Goal: Complete application form: Complete application form

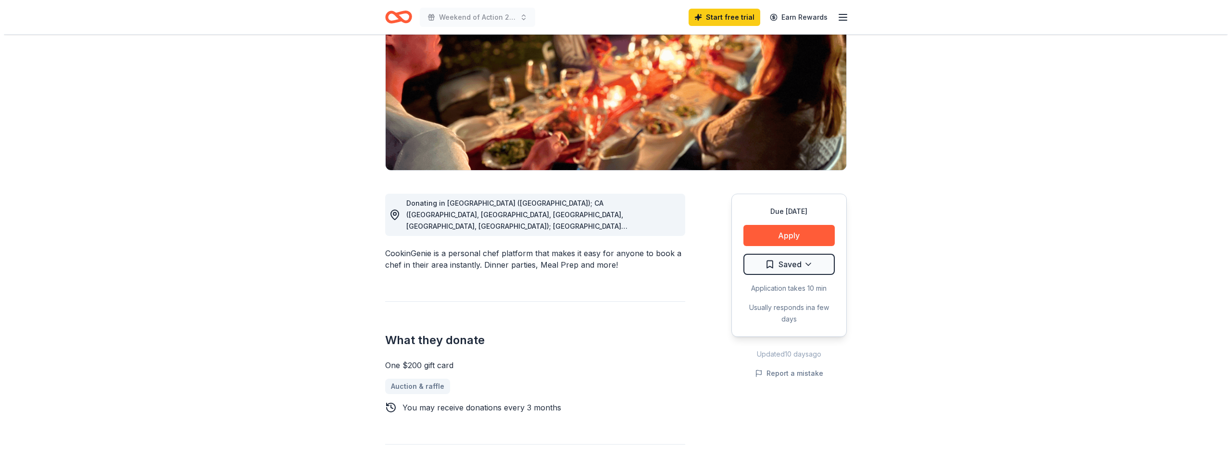
scroll to position [96, 0]
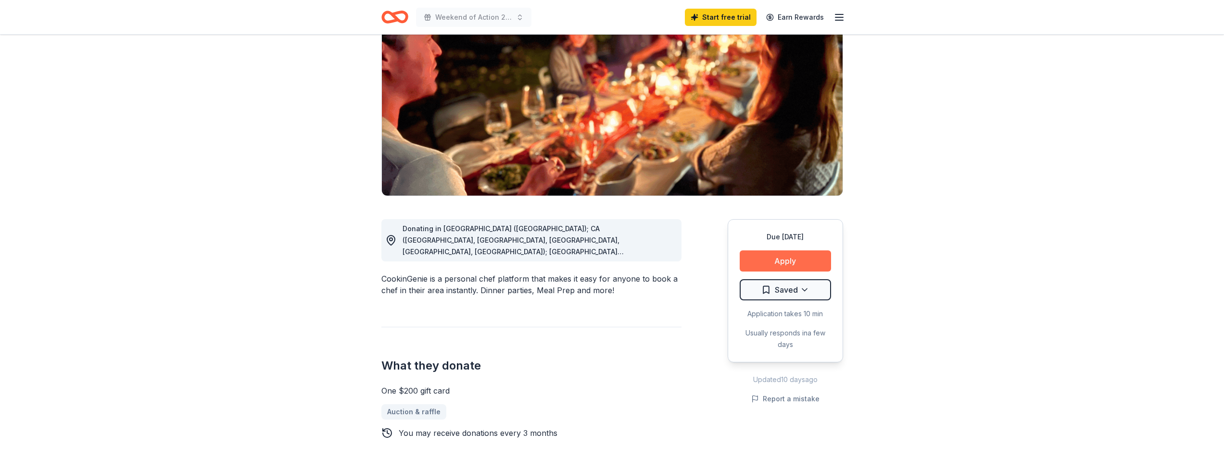
click at [785, 259] on button "Apply" at bounding box center [785, 261] width 91 height 21
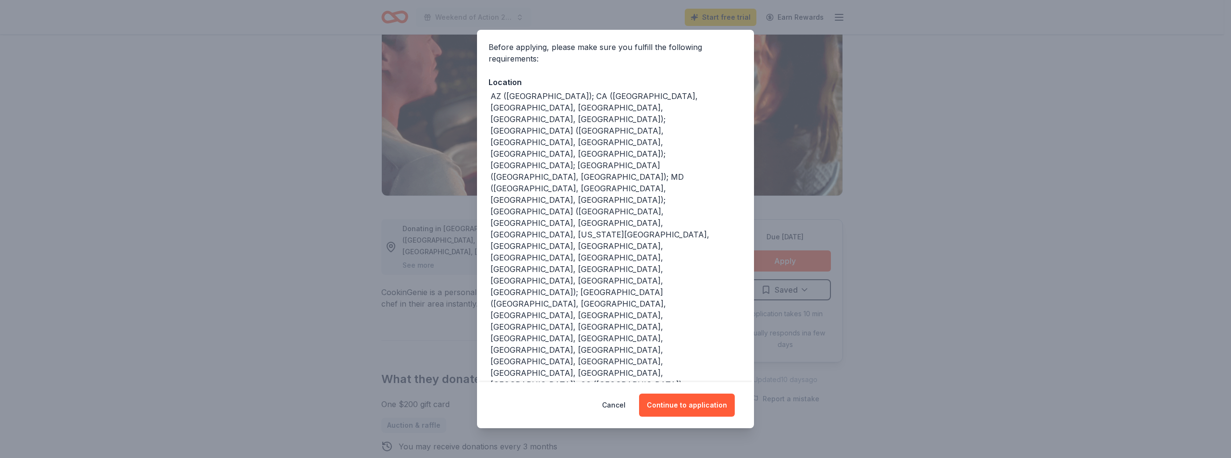
scroll to position [89, 0]
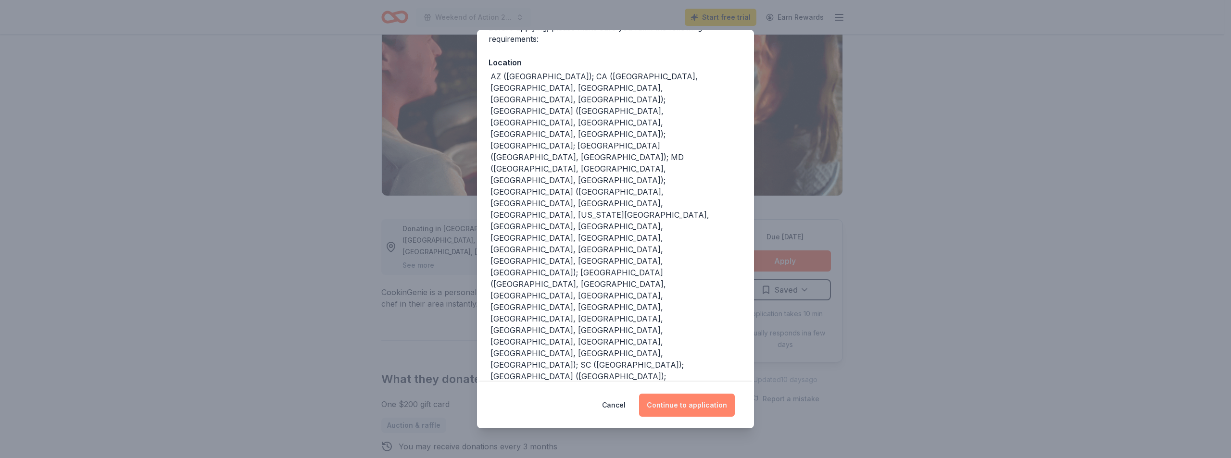
click at [712, 396] on button "Continue to application" at bounding box center [687, 405] width 96 height 23
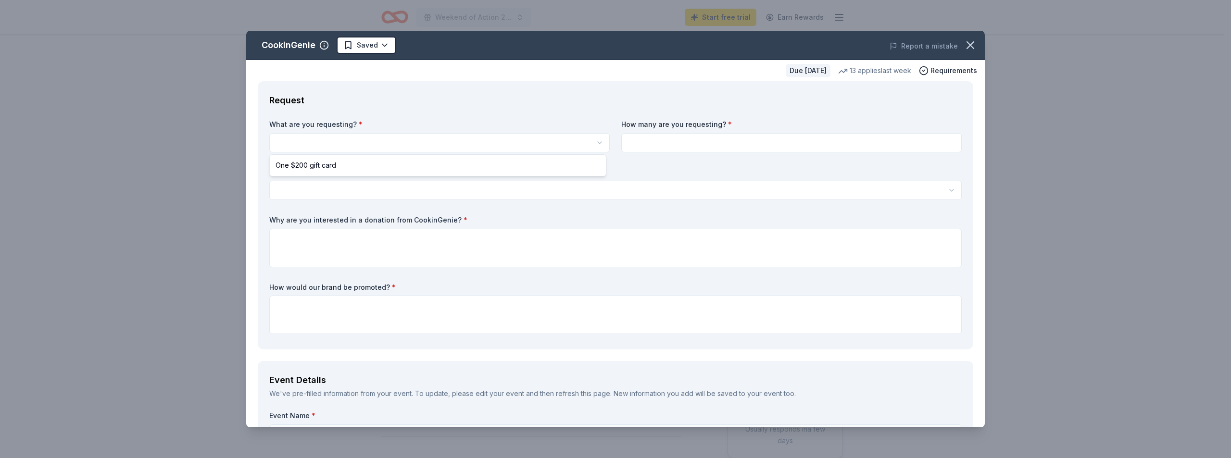
scroll to position [0, 0]
click at [346, 140] on html "10% Weekend of Action 2025 Start free trial Earn Rewards Due in 71 days Share C…" at bounding box center [615, 229] width 1231 height 458
select select "One $200 gift card"
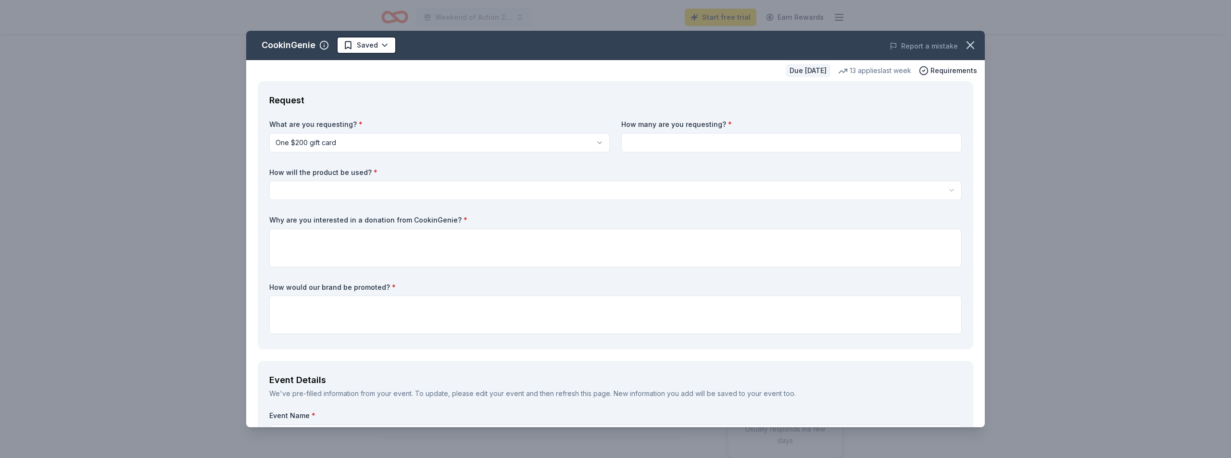
click at [655, 144] on input at bounding box center [791, 142] width 340 height 19
type input "1"
click at [360, 187] on html "10% Weekend of Action 2025 Start free trial Earn Rewards Due in 71 days Share C…" at bounding box center [615, 229] width 1231 height 458
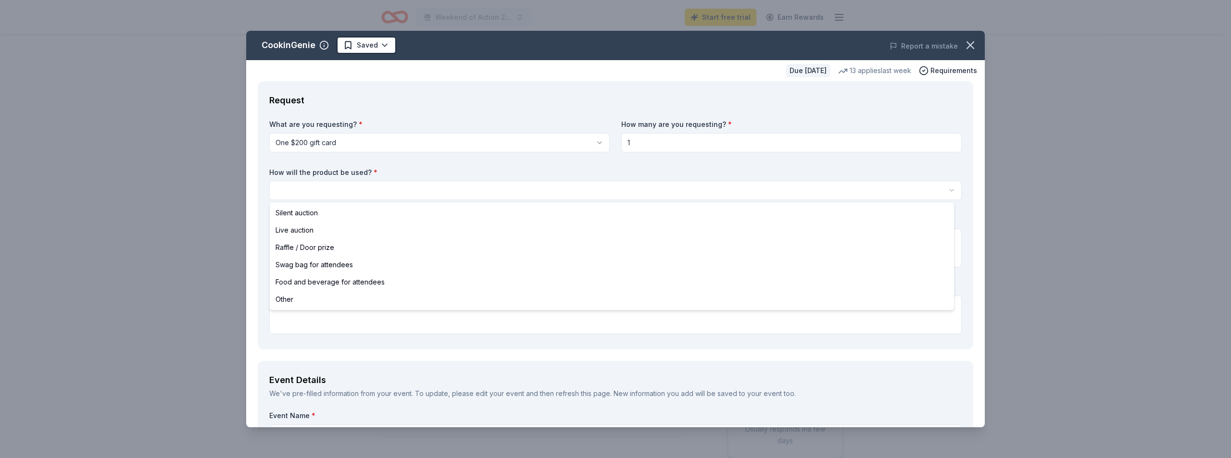
select select "silentAuction"
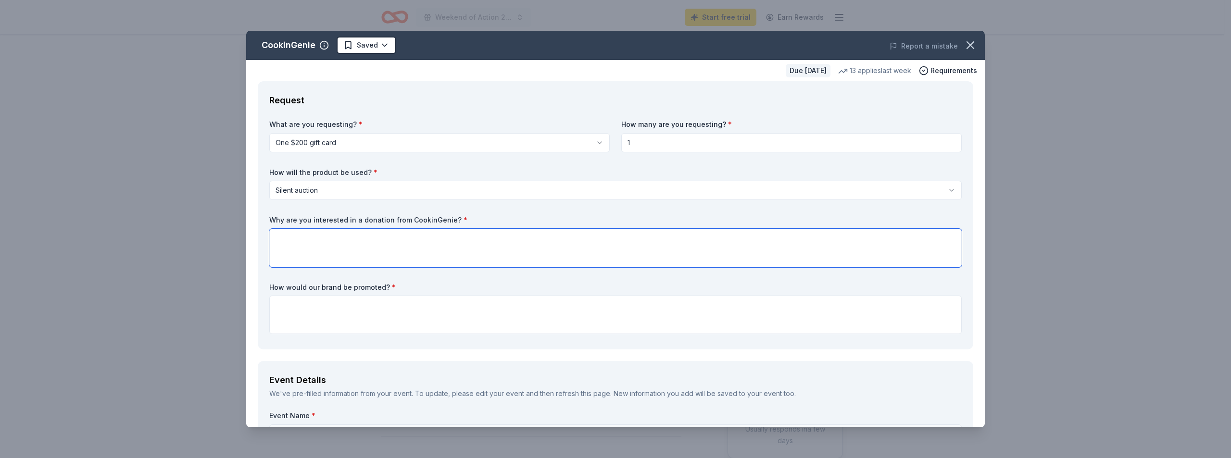
click at [354, 235] on textarea at bounding box center [615, 248] width 692 height 38
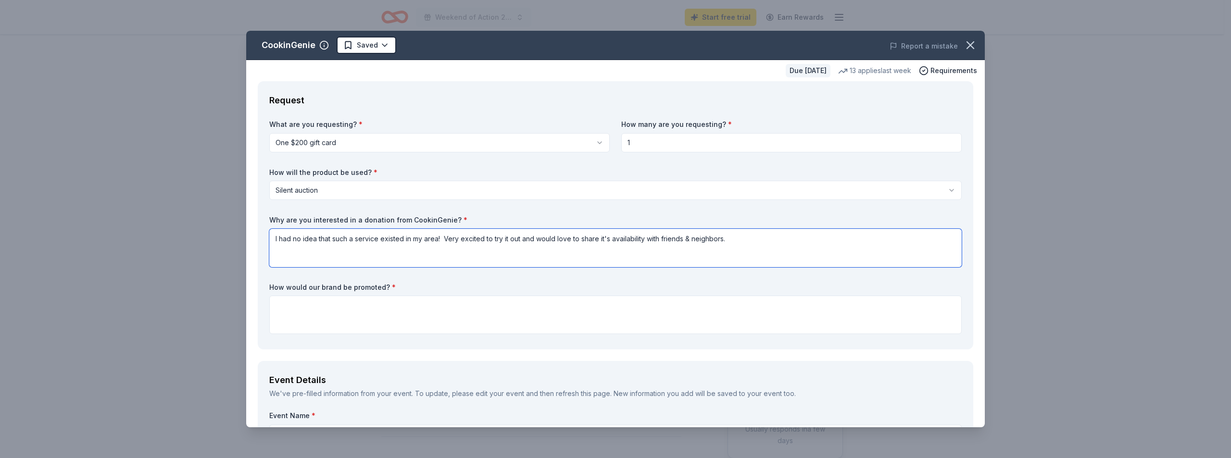
type textarea "I had no idea that such a service existed in my area! Very excited to try it ou…"
click at [287, 307] on textarea at bounding box center [615, 315] width 692 height 38
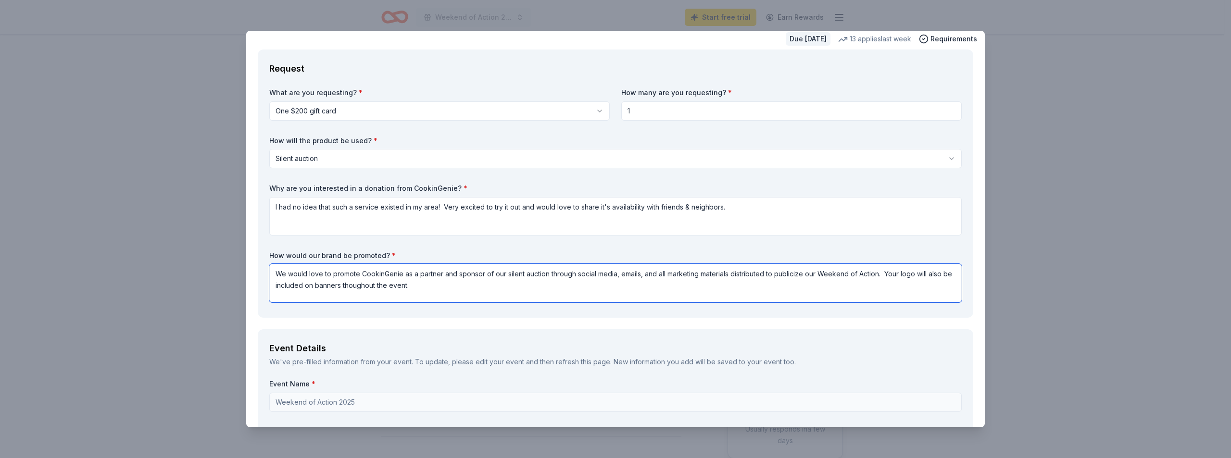
scroll to position [48, 0]
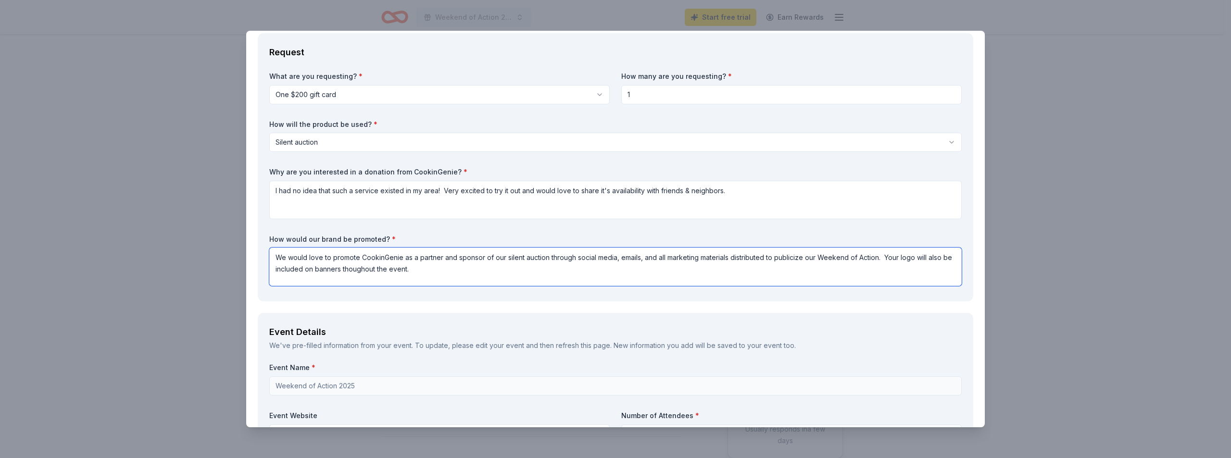
click at [358, 267] on textarea "We would love to promote CookinGenie as a partner and sponsor of our silent auc…" at bounding box center [615, 267] width 692 height 38
type textarea "We would love to promote CookinGenie as a partner and sponsor of our silent auc…"
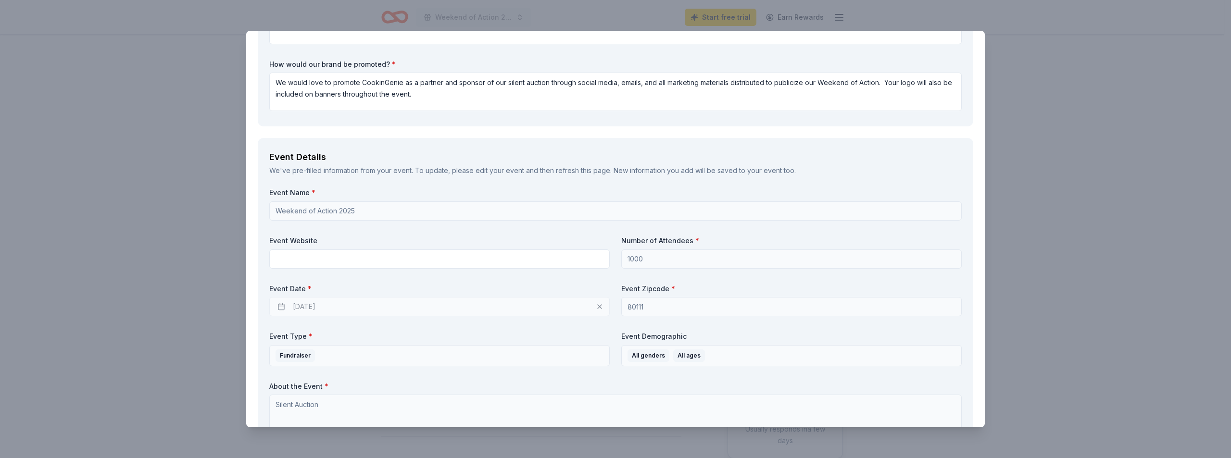
scroll to position [240, 0]
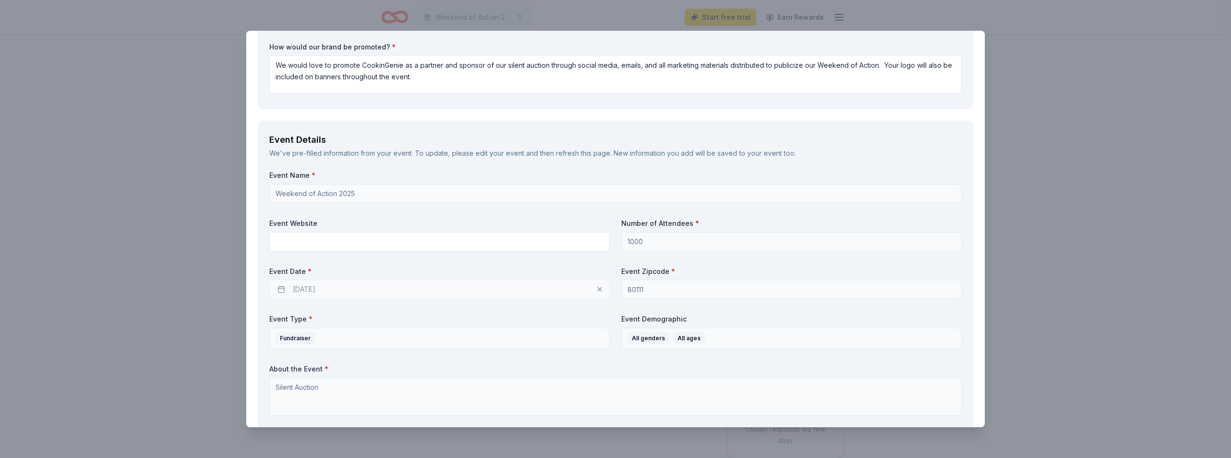
click at [594, 288] on div "11/07/2025" at bounding box center [439, 289] width 340 height 19
click at [592, 290] on div "11/07/2025" at bounding box center [439, 289] width 340 height 19
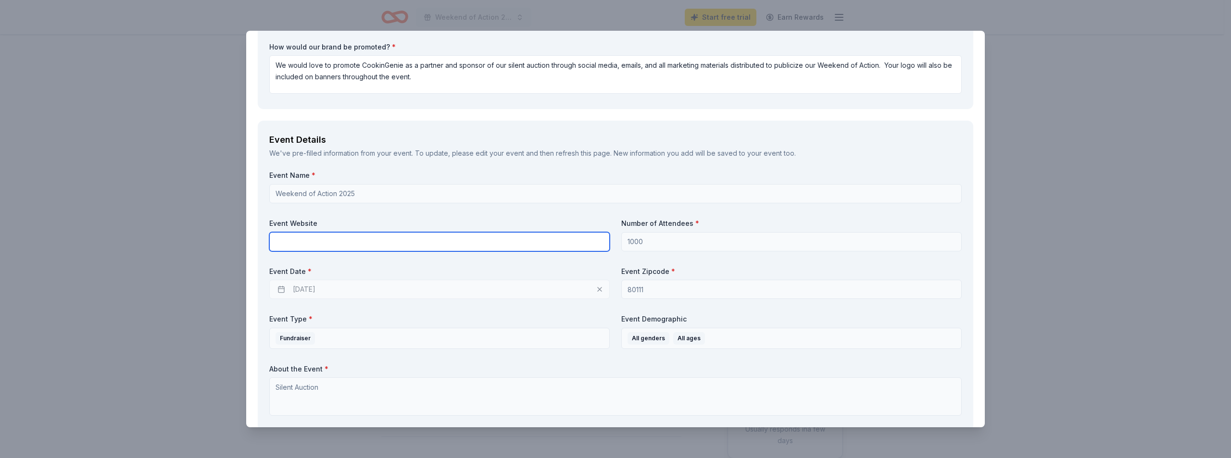
click at [315, 241] on input "text" at bounding box center [439, 241] width 340 height 19
paste input "[URL][DOMAIN_NAME]"
type input "[URL][DOMAIN_NAME]"
click at [456, 240] on input "[URL][DOMAIN_NAME]" at bounding box center [439, 241] width 340 height 19
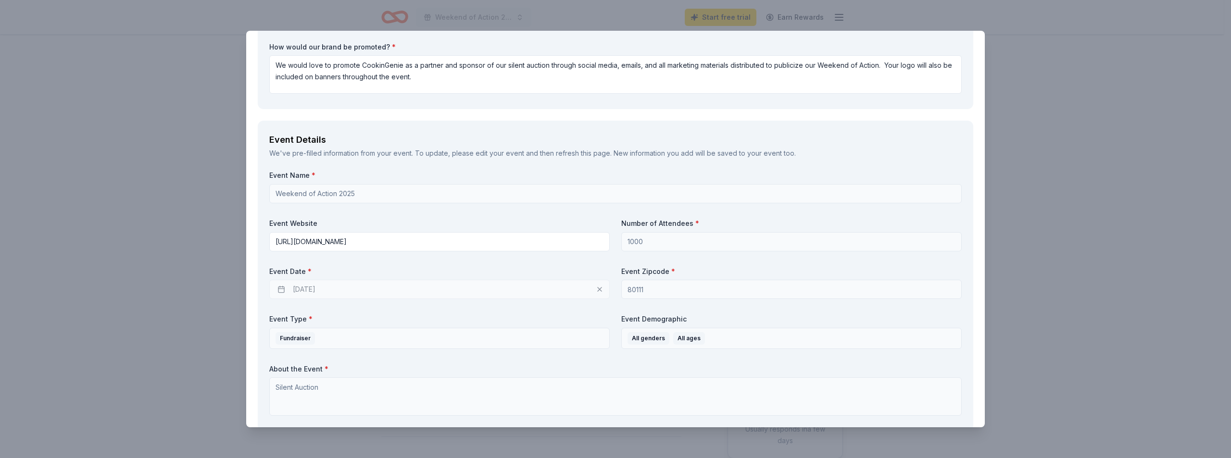
click at [460, 288] on div "11/07/2025" at bounding box center [439, 289] width 340 height 19
click at [461, 294] on div "11/07/2025" at bounding box center [439, 289] width 340 height 19
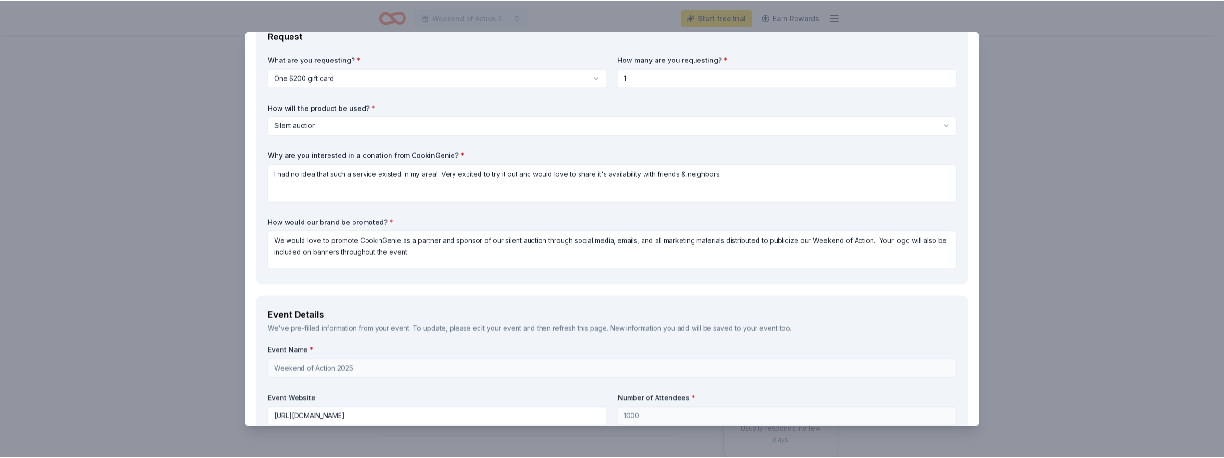
scroll to position [0, 0]
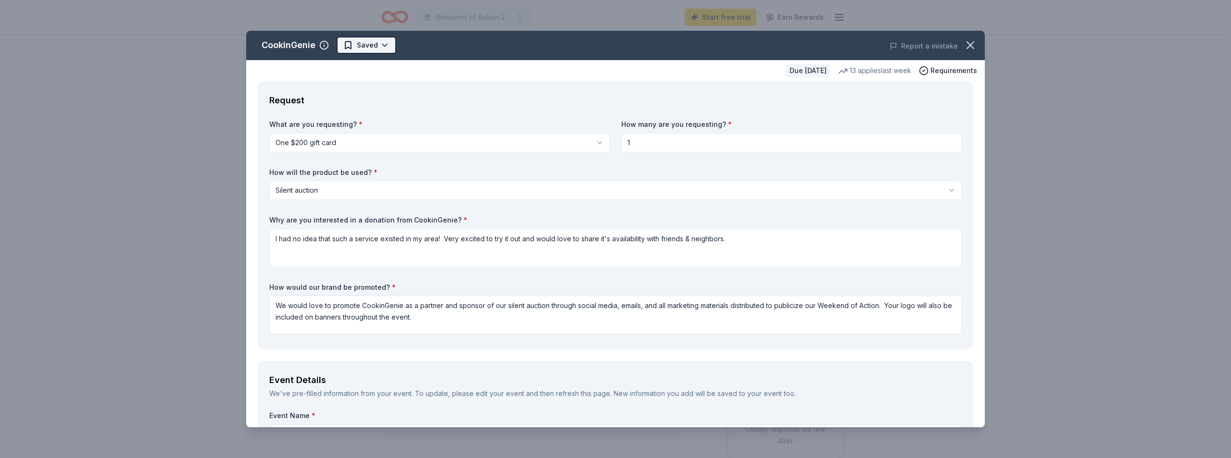
click at [366, 47] on html "10% Weekend of Action 2025 Start free trial Earn Rewards Due in 71 days Share C…" at bounding box center [615, 229] width 1231 height 458
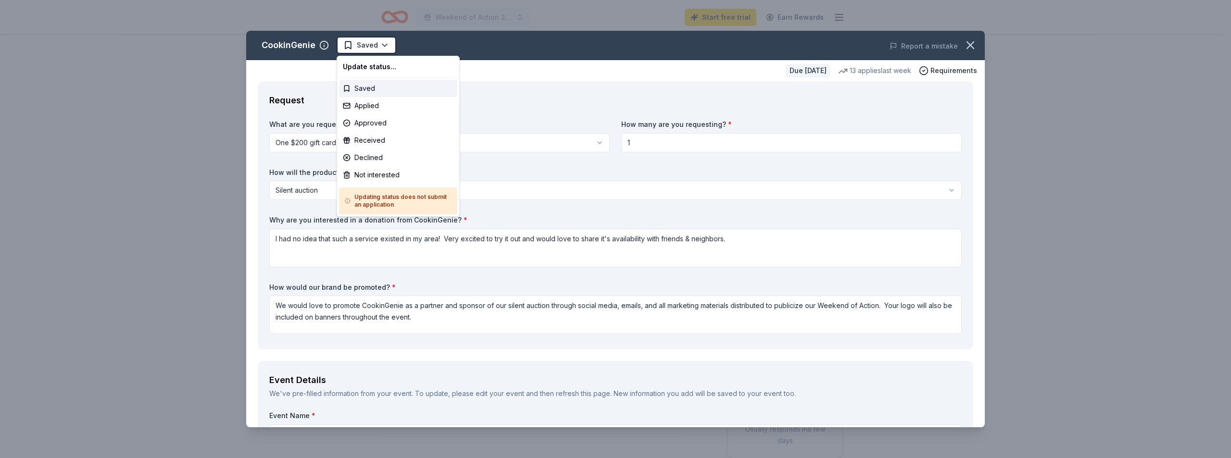
click at [366, 50] on html "10% Weekend of Action 2025 Start free trial Earn Rewards Due in 71 days Share C…" at bounding box center [615, 229] width 1231 height 458
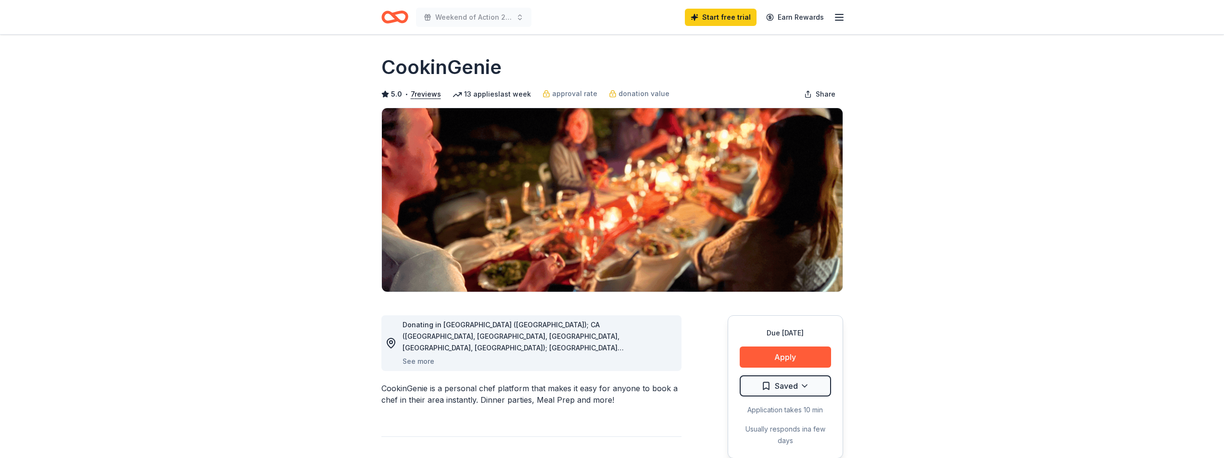
click at [840, 17] on line "button" at bounding box center [839, 17] width 8 height 0
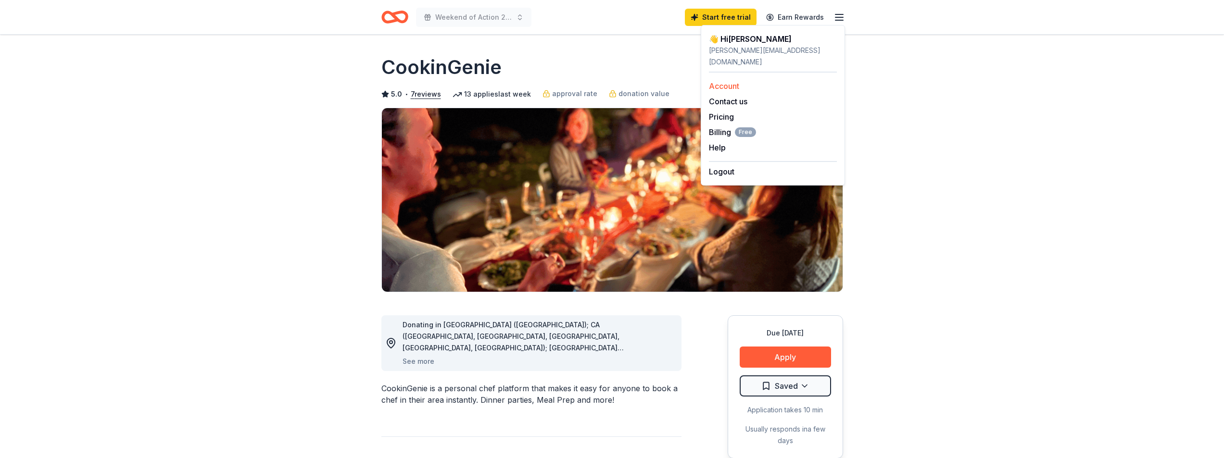
click at [725, 81] on link "Account" at bounding box center [724, 86] width 30 height 10
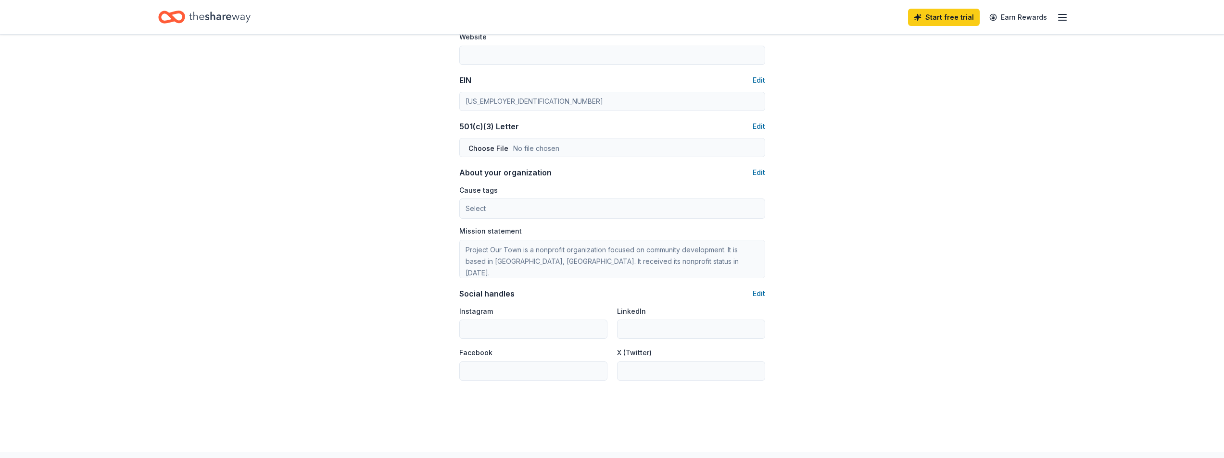
scroll to position [312, 0]
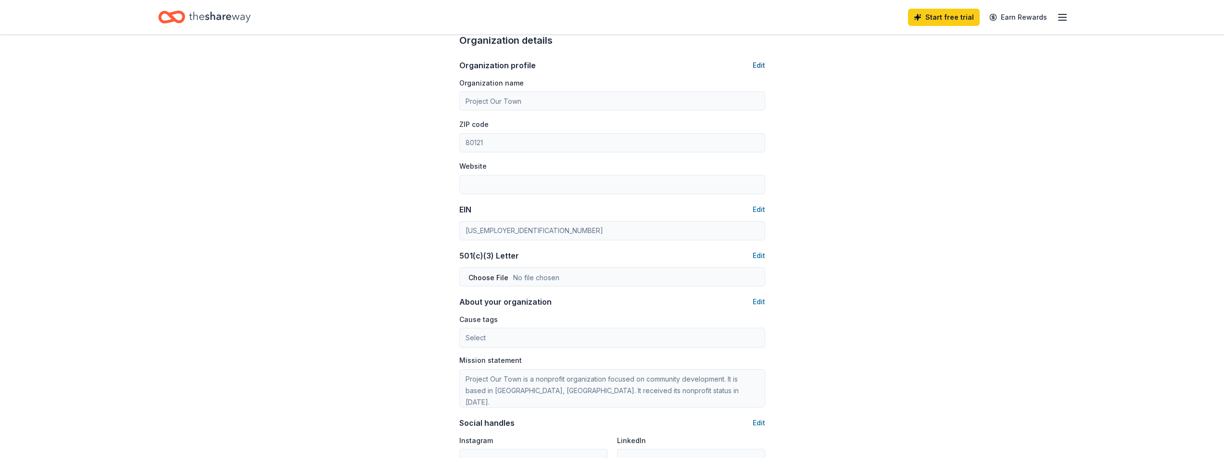
click at [759, 66] on button "Edit" at bounding box center [758, 66] width 13 height 12
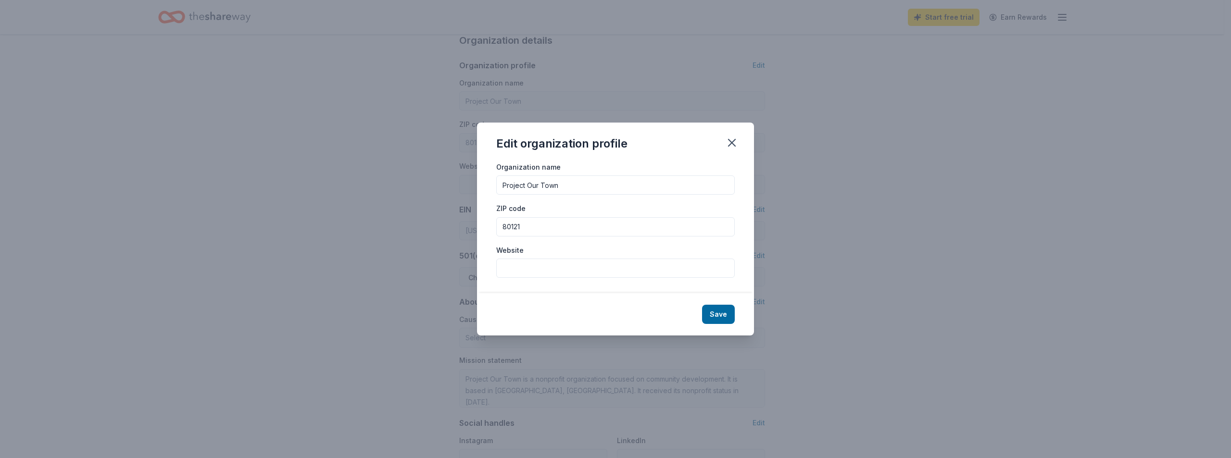
drag, startPoint x: 593, startPoint y: 186, endPoint x: 456, endPoint y: 169, distance: 138.1
click at [456, 169] on div "Edit organization profile Organization name Project Our Town ZIP code 80121 Web…" at bounding box center [615, 229] width 1231 height 458
type input "PROJECT OUR TOWN"
click at [521, 268] on input "Website" at bounding box center [615, 268] width 238 height 19
click at [566, 269] on input "Website" at bounding box center [615, 268] width 238 height 19
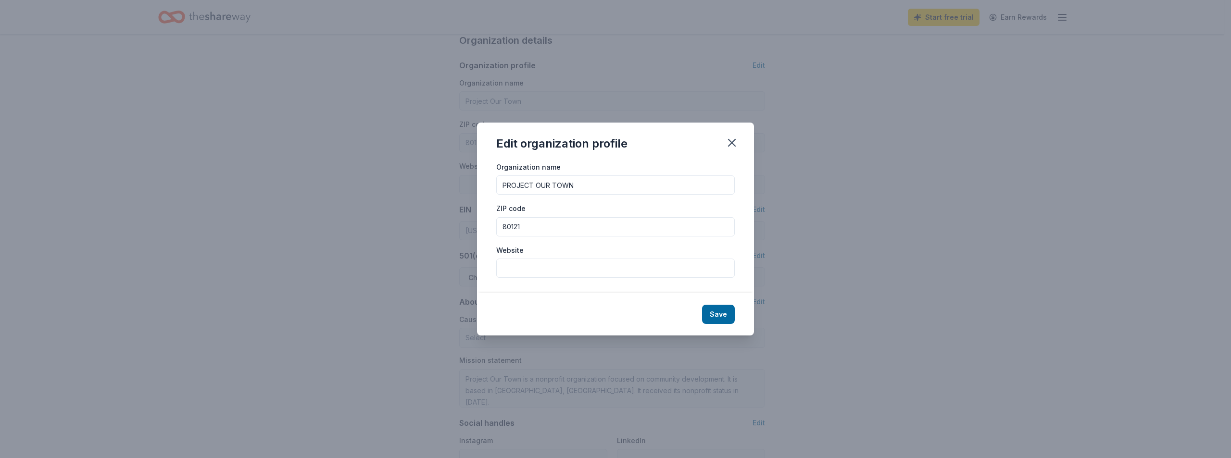
paste input "[URL][DOMAIN_NAME]"
type input "[URL][DOMAIN_NAME]"
click at [723, 309] on button "Save" at bounding box center [718, 314] width 33 height 19
type input "PROJECT OUR TOWN"
type input "[URL][DOMAIN_NAME]"
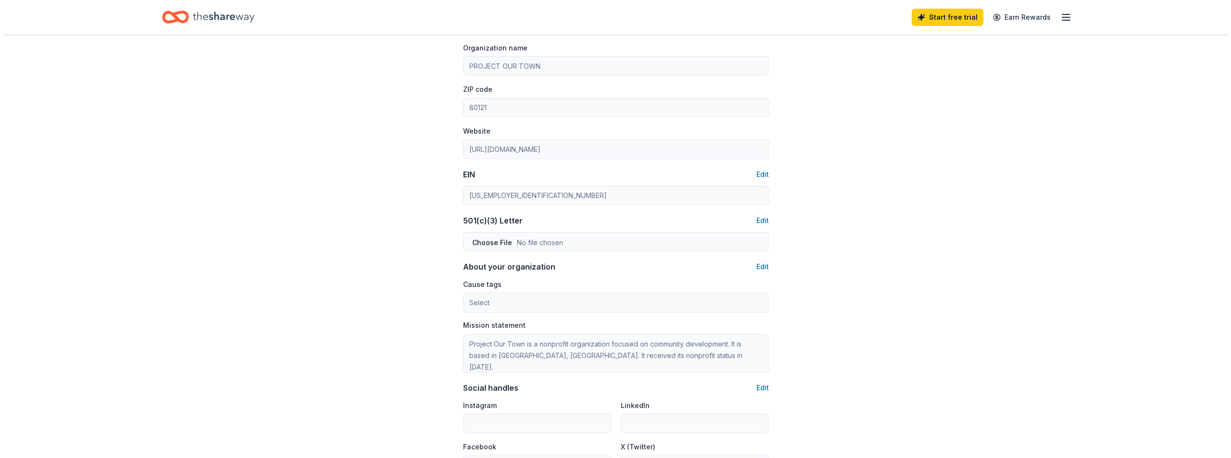
scroll to position [360, 0]
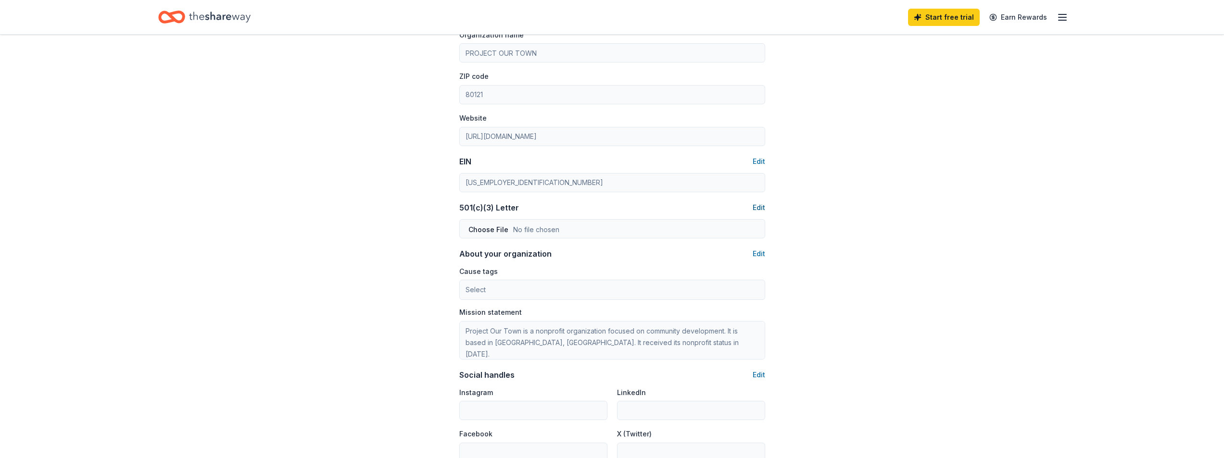
click at [760, 207] on button "Edit" at bounding box center [758, 208] width 13 height 12
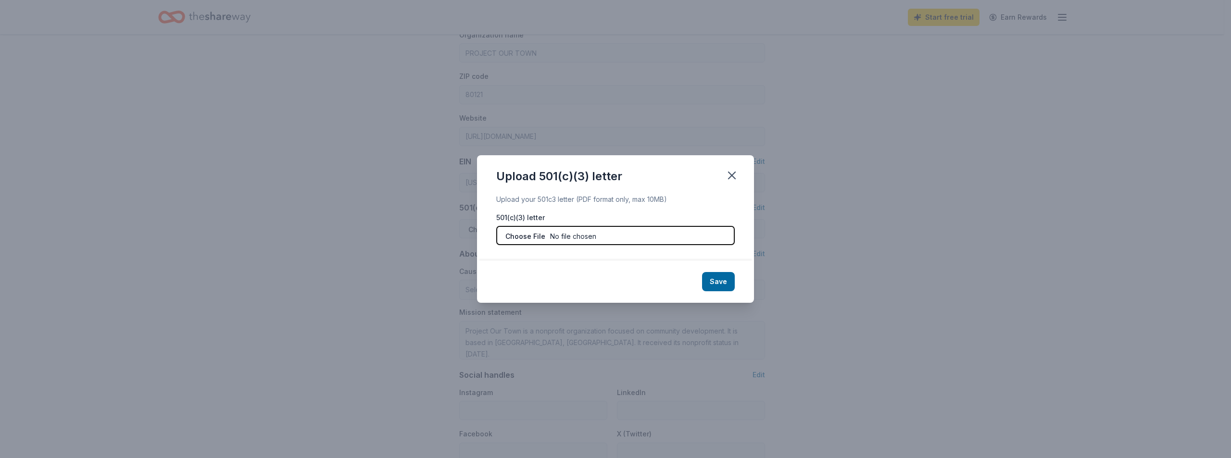
click at [682, 241] on input "file" at bounding box center [615, 235] width 238 height 19
type input "C:\fakepath\IRS 501 (c) (3) determination letter.pdf"
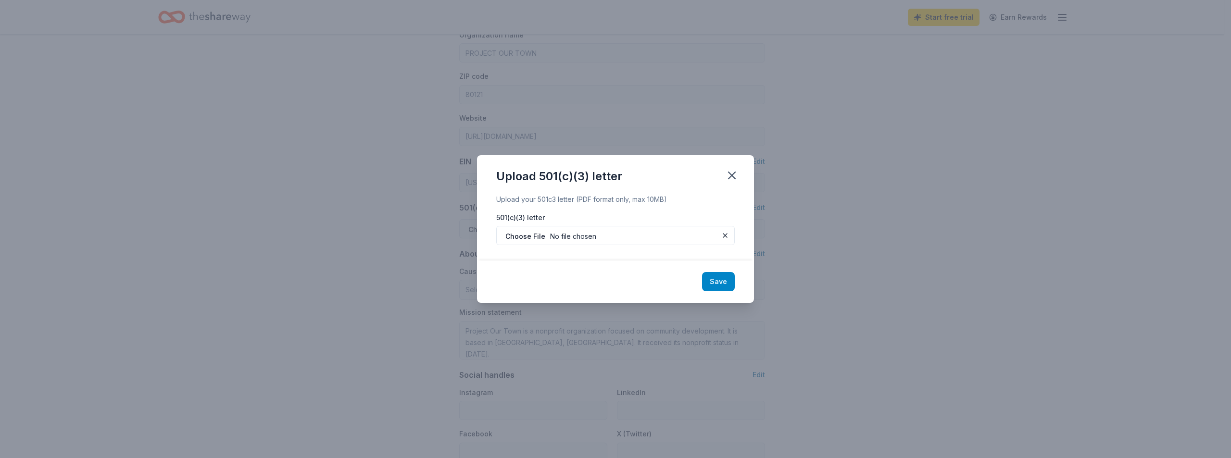
click at [725, 280] on button "Save" at bounding box center [718, 281] width 33 height 19
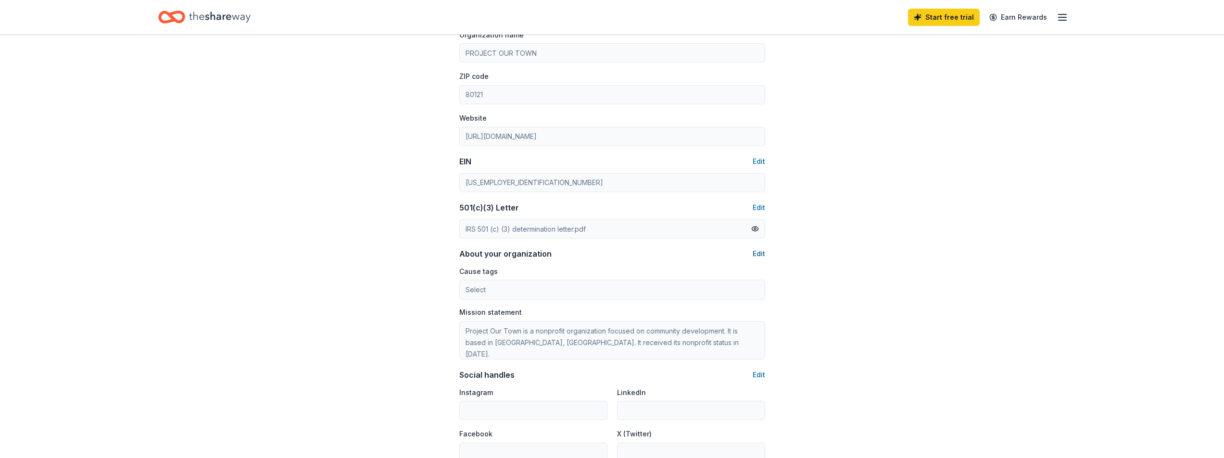
click at [760, 251] on button "Edit" at bounding box center [758, 254] width 13 height 12
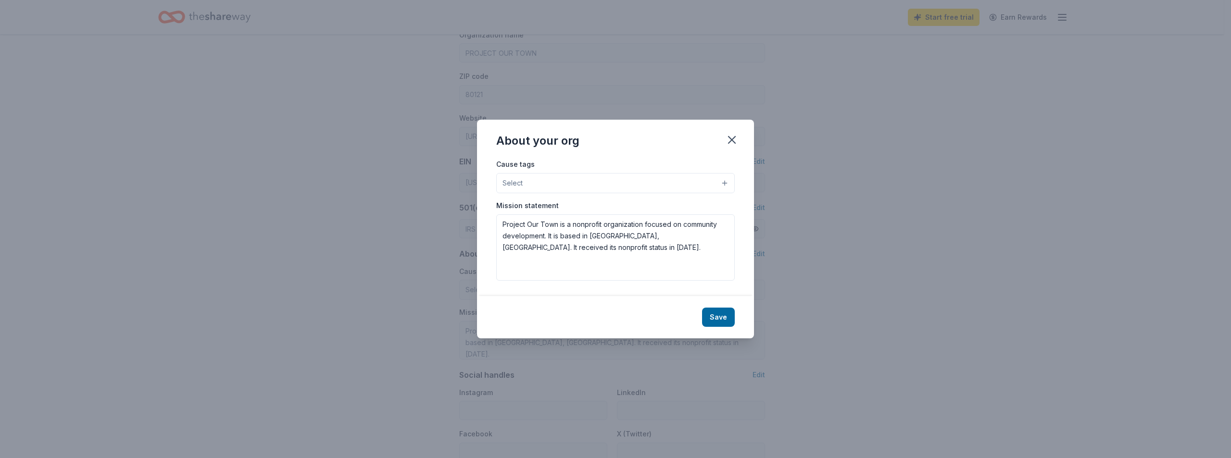
click at [719, 179] on button "Select" at bounding box center [615, 183] width 238 height 20
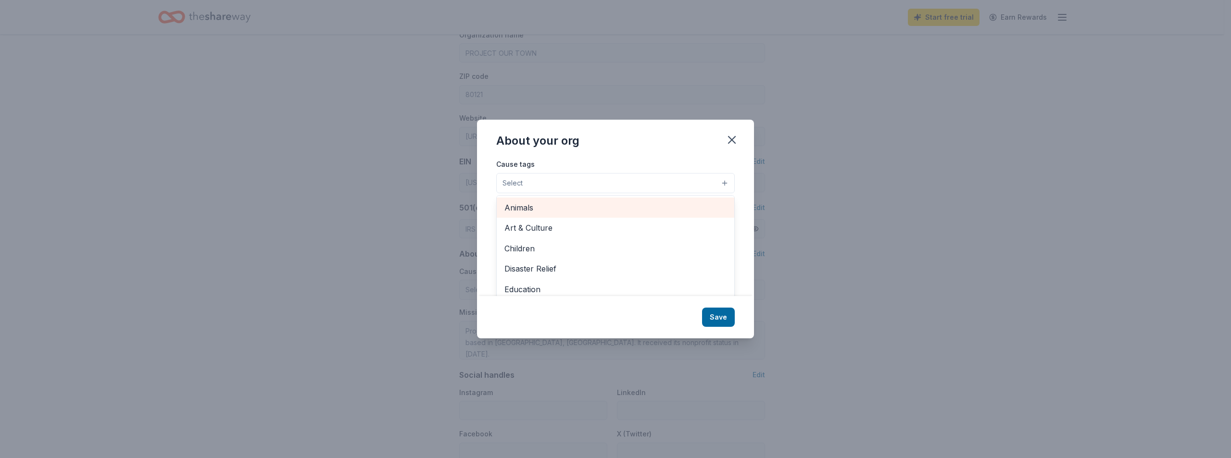
click at [610, 203] on span "Animals" at bounding box center [615, 207] width 222 height 13
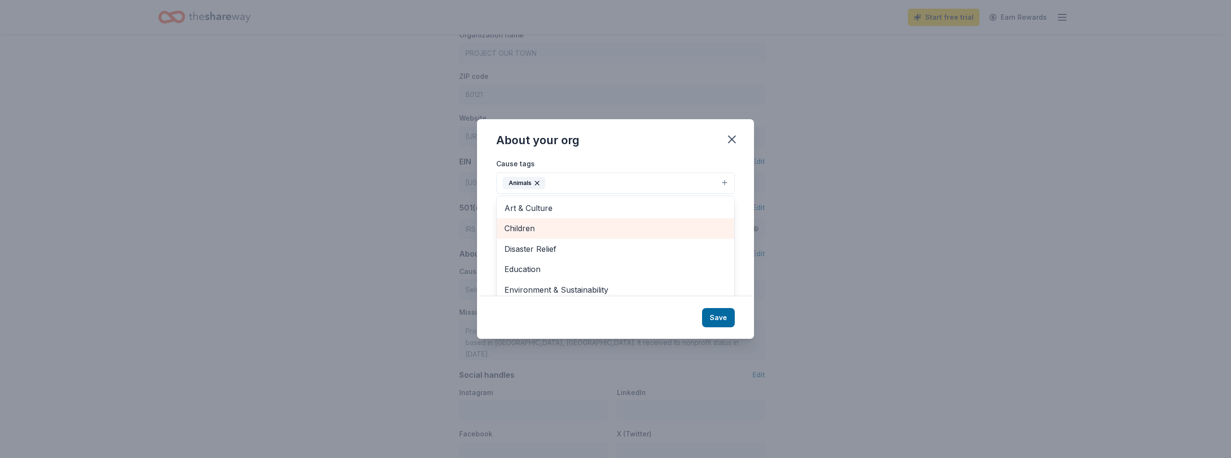
click at [637, 230] on span "Children" at bounding box center [615, 228] width 222 height 13
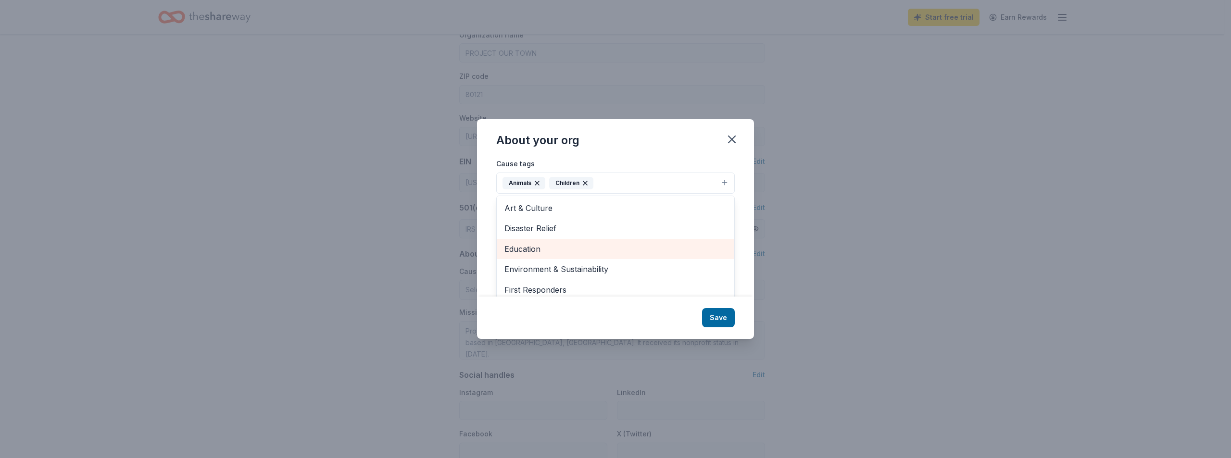
click at [662, 246] on span "Education" at bounding box center [615, 249] width 222 height 13
click at [669, 247] on span "Environment & Sustainability" at bounding box center [615, 249] width 222 height 13
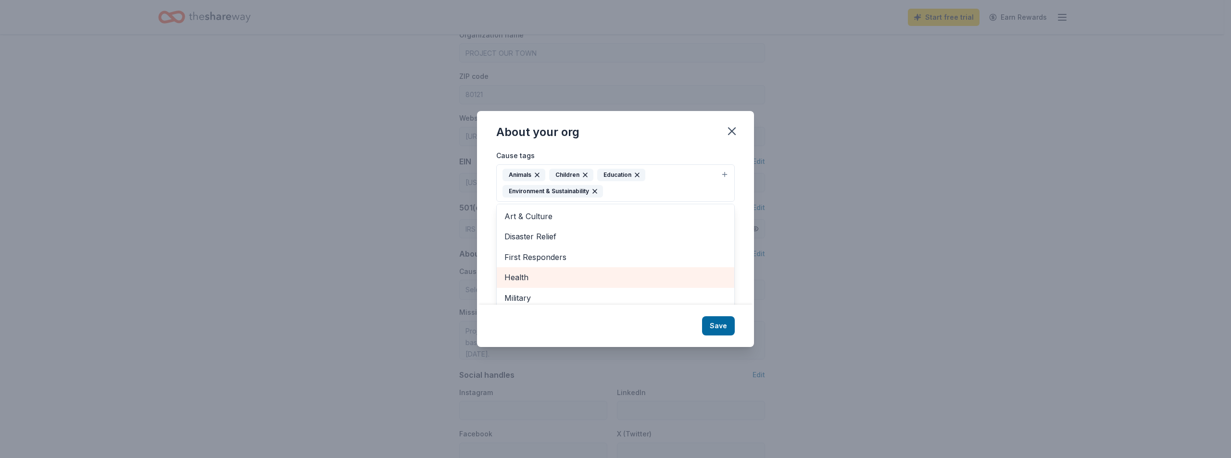
click at [670, 271] on span "Health" at bounding box center [615, 277] width 222 height 13
click at [670, 271] on span "Military" at bounding box center [615, 277] width 222 height 13
click at [670, 273] on span "Poverty & Hunger" at bounding box center [615, 277] width 222 height 13
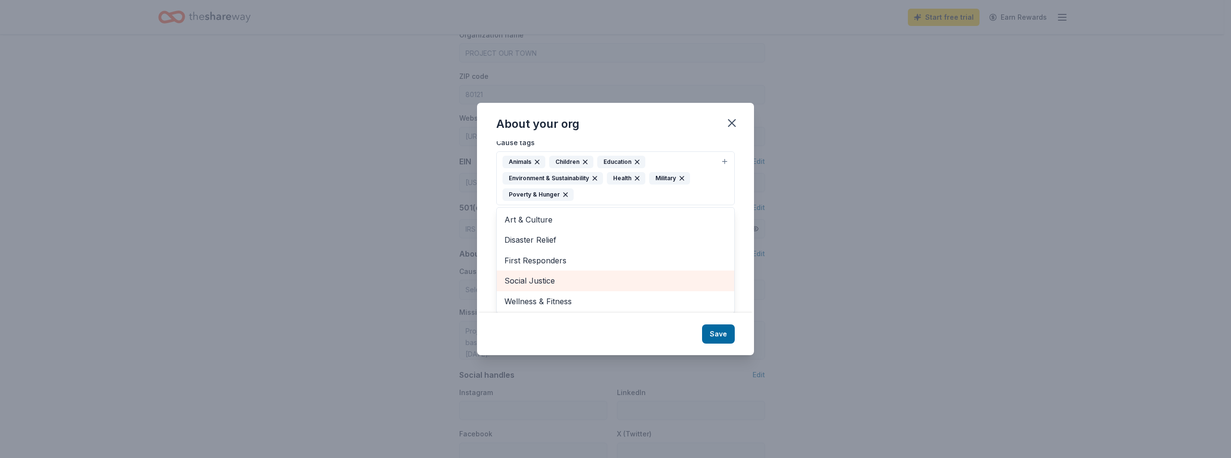
scroll to position [6, 0]
click at [727, 336] on div "About your org Cause tags Animals Children Education Environment & Sustainabili…" at bounding box center [615, 229] width 277 height 252
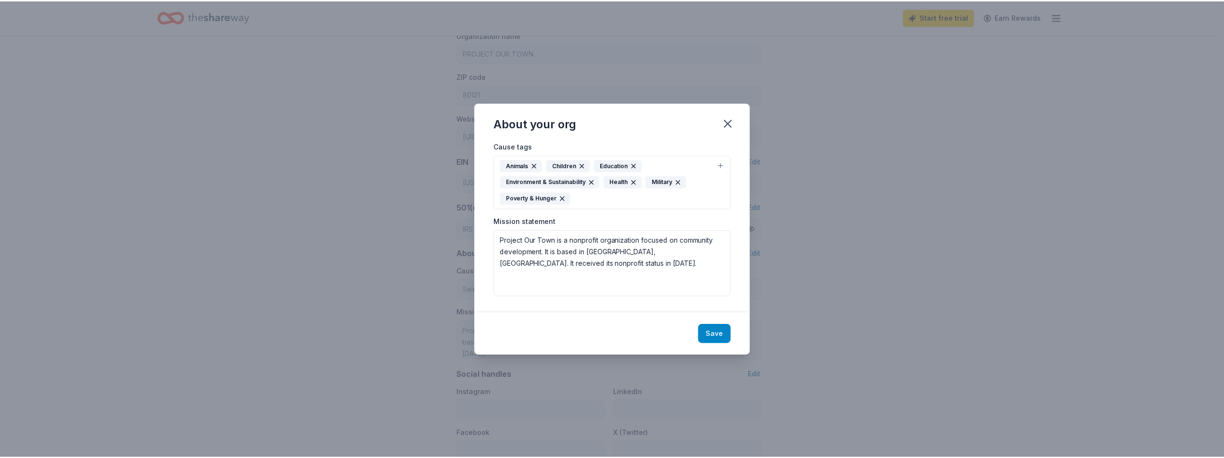
scroll to position [0, 0]
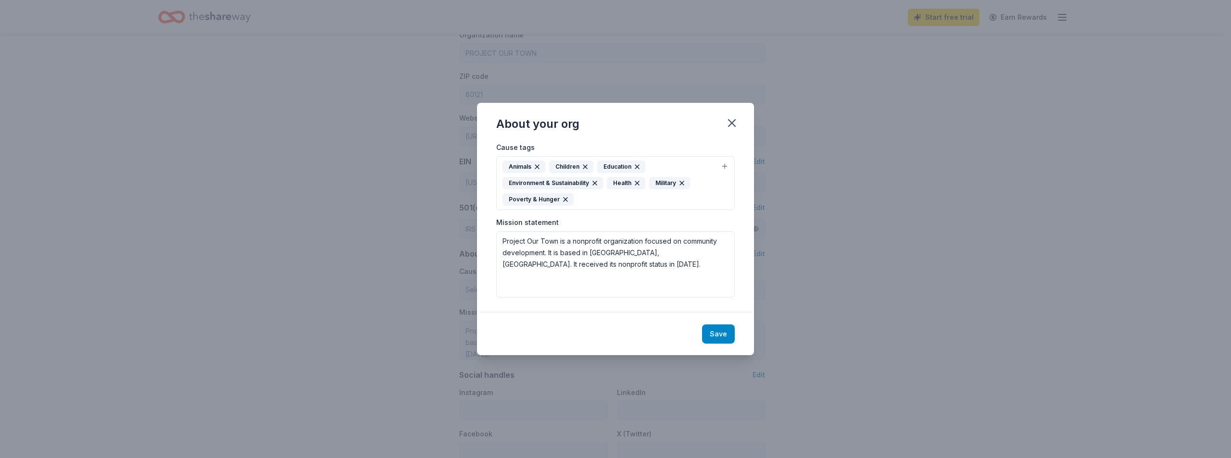
click at [728, 336] on button "Save" at bounding box center [718, 334] width 33 height 19
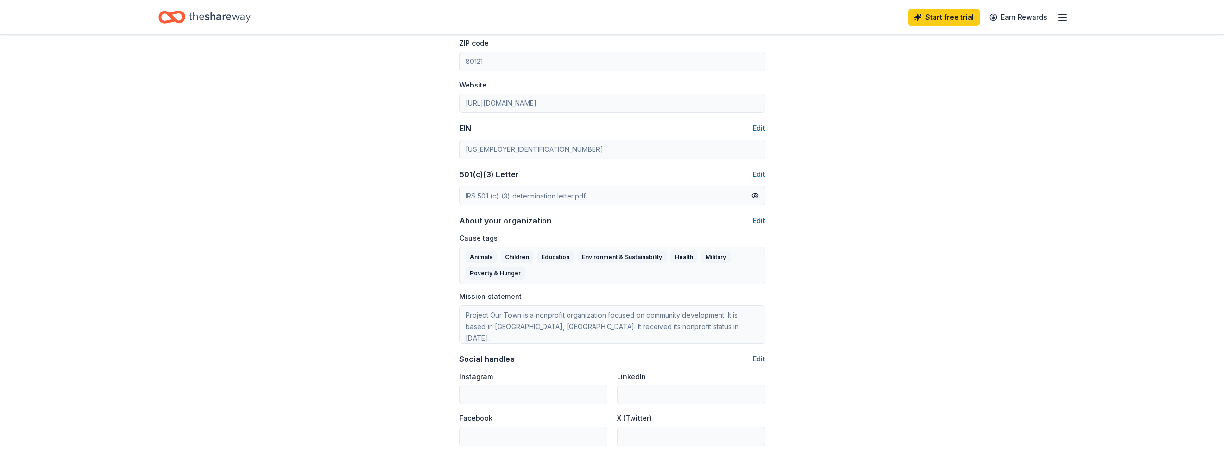
scroll to position [408, 0]
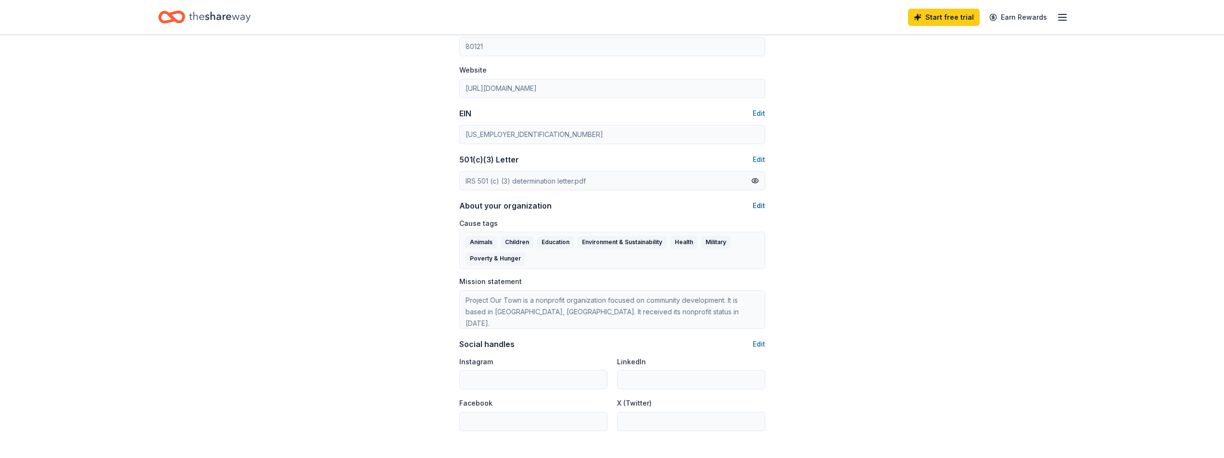
click at [761, 206] on button "Edit" at bounding box center [758, 206] width 13 height 12
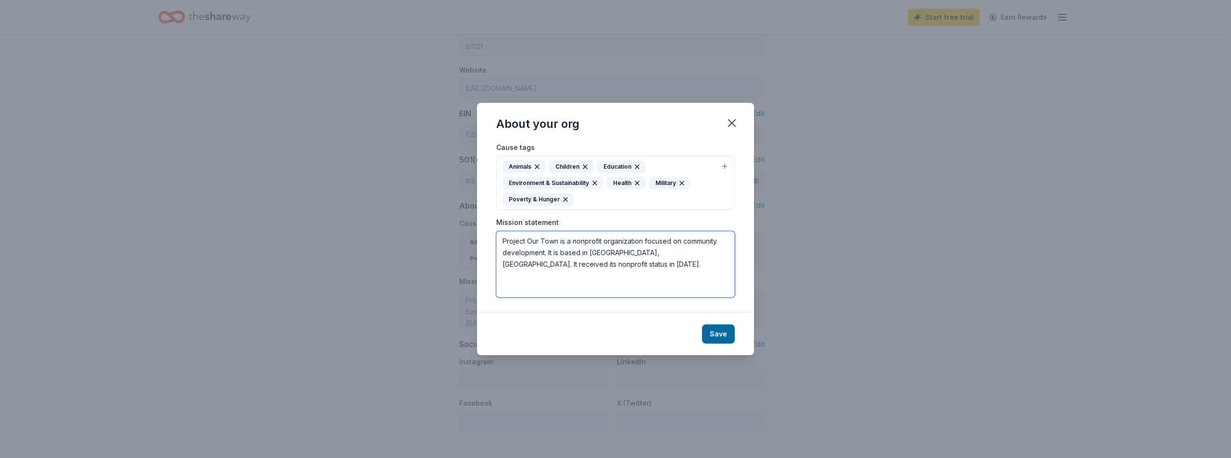
drag, startPoint x: 565, startPoint y: 262, endPoint x: 504, endPoint y: 236, distance: 67.0
click at [504, 236] on textarea "Project Our Town is a nonprofit organization focused on community development. …" at bounding box center [615, 264] width 238 height 66
paste textarea "ROJECT OUR TOWN’s mission is to provide meaningful, impactful volunteer and don…"
type textarea "PROJECT OUR TOWN’s mission is to provide meaningful, impactful volunteer and do…"
click at [721, 331] on button "Save" at bounding box center [718, 334] width 33 height 19
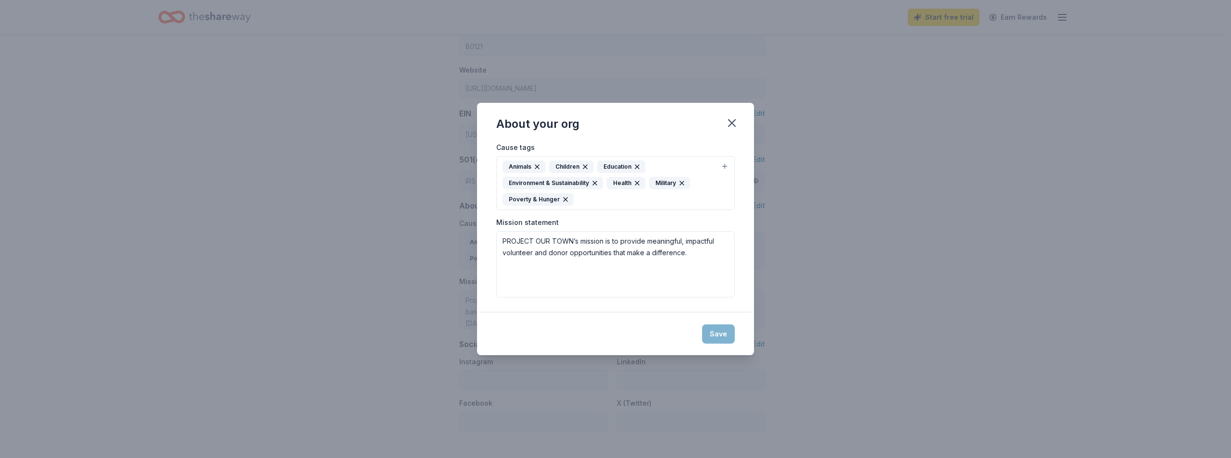
type textarea "PROJECT OUR TOWN’s mission is to provide meaningful, impactful volunteer and do…"
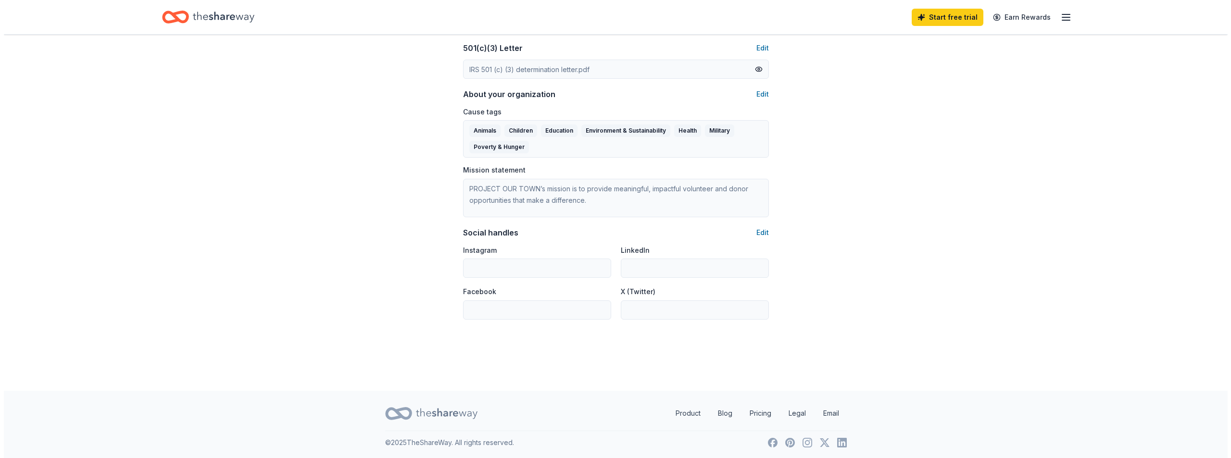
scroll to position [521, 0]
click at [754, 228] on button "Edit" at bounding box center [758, 231] width 13 height 12
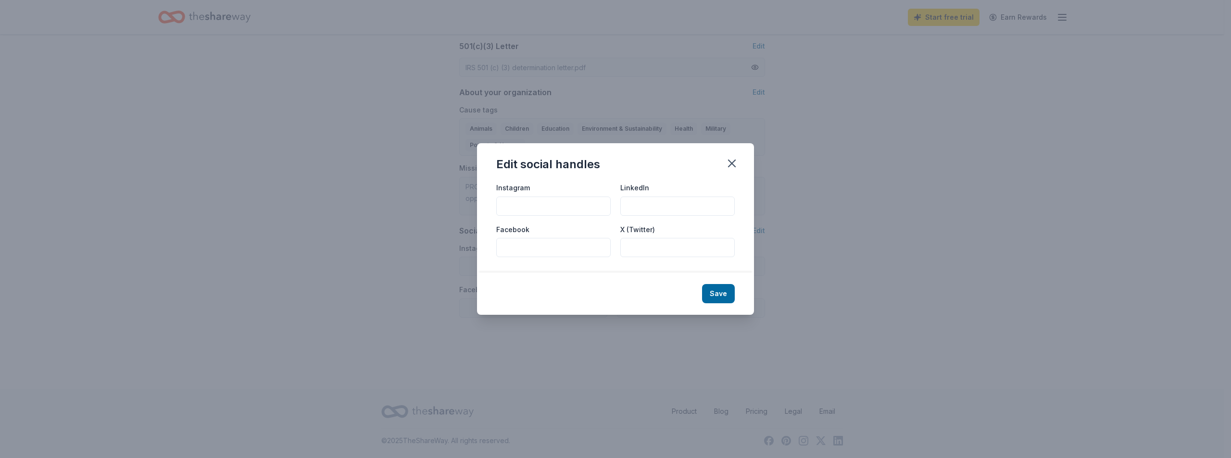
click at [567, 205] on input "Instagram" at bounding box center [553, 206] width 114 height 19
paste input "[URL][DOMAIN_NAME][DOMAIN_NAME]"
type input "[URL][DOMAIN_NAME][DOMAIN_NAME]"
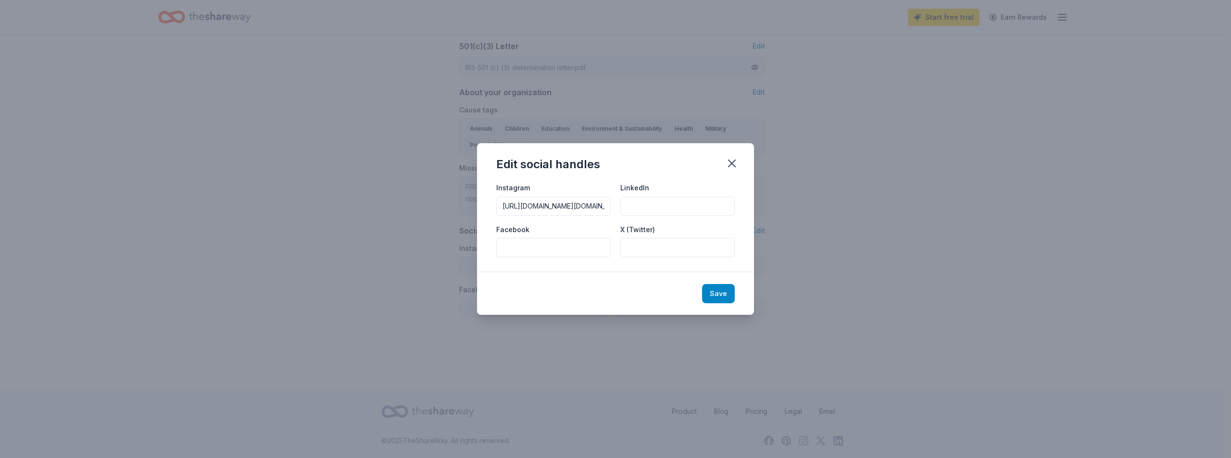
click at [717, 293] on button "Save" at bounding box center [718, 293] width 33 height 19
type input "[URL][DOMAIN_NAME][DOMAIN_NAME]"
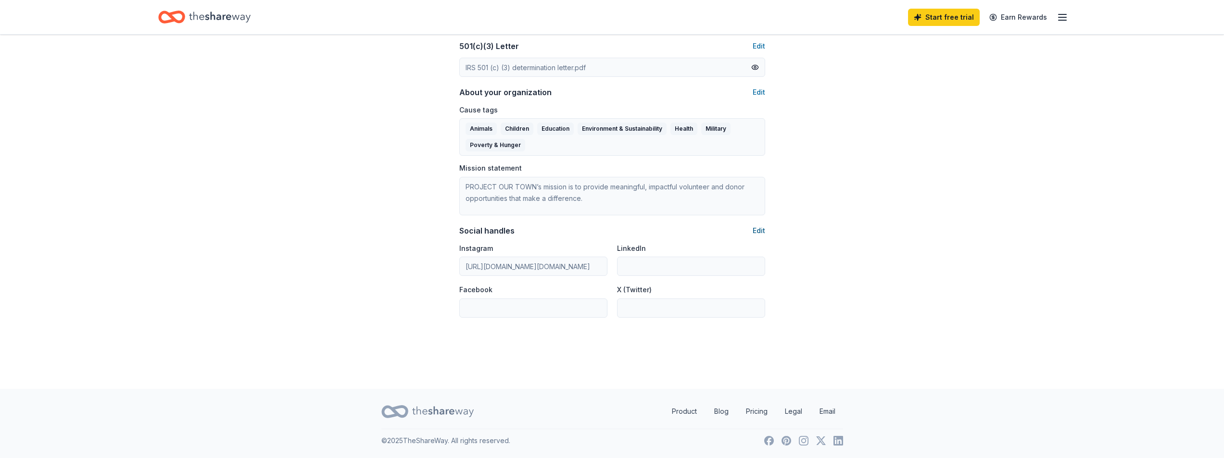
click at [759, 231] on button "Edit" at bounding box center [758, 231] width 13 height 12
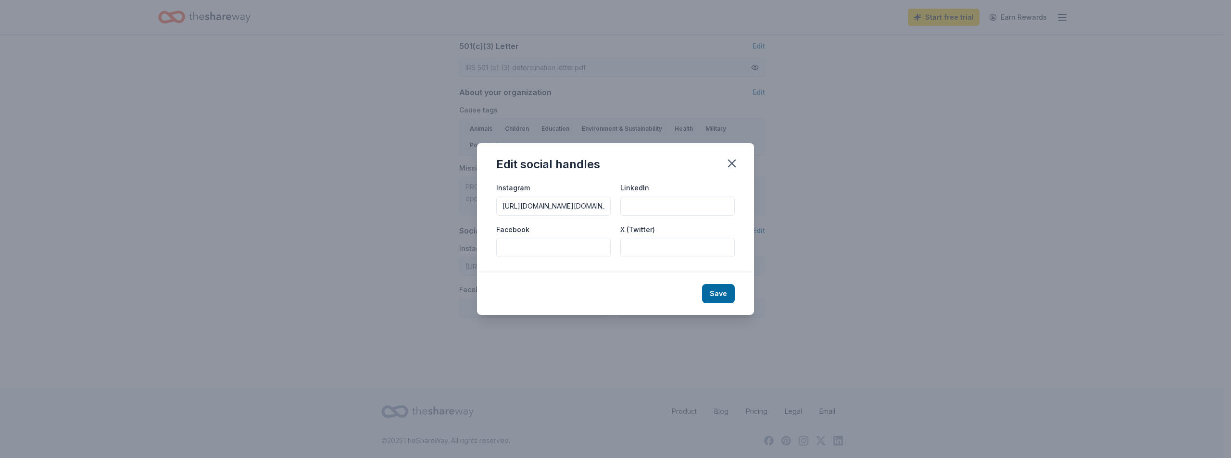
click at [564, 243] on input "Facebook" at bounding box center [553, 247] width 114 height 19
paste input "[URL][DOMAIN_NAME]"
type input "[URL][DOMAIN_NAME]"
click at [723, 298] on button "Save" at bounding box center [718, 293] width 33 height 19
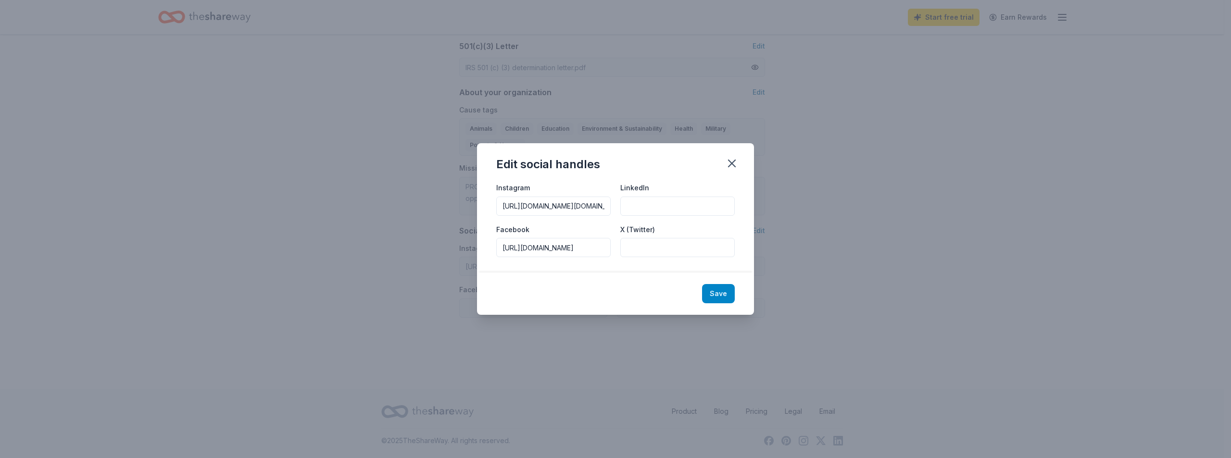
scroll to position [0, 0]
type input "[URL][DOMAIN_NAME]"
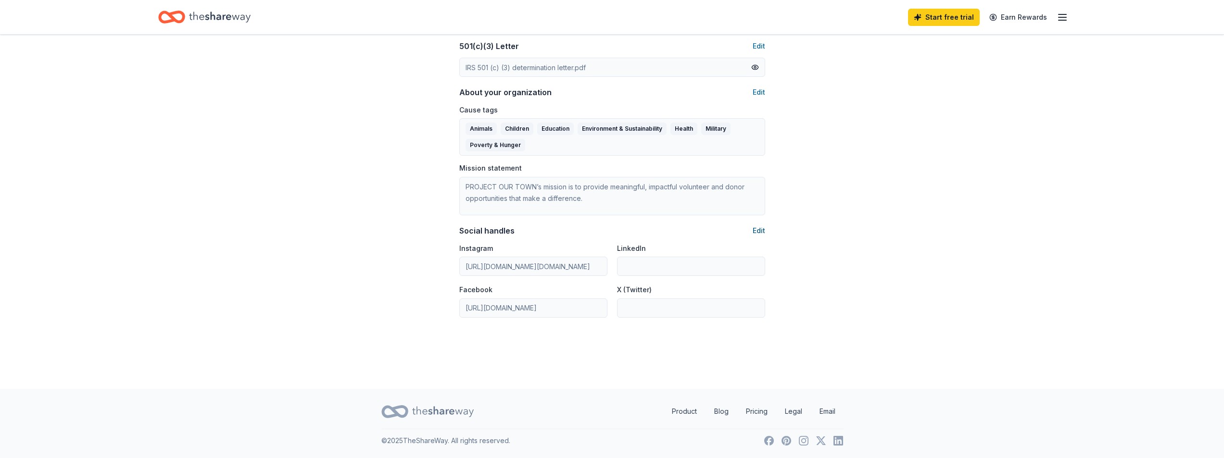
click at [756, 230] on button "Edit" at bounding box center [758, 231] width 13 height 12
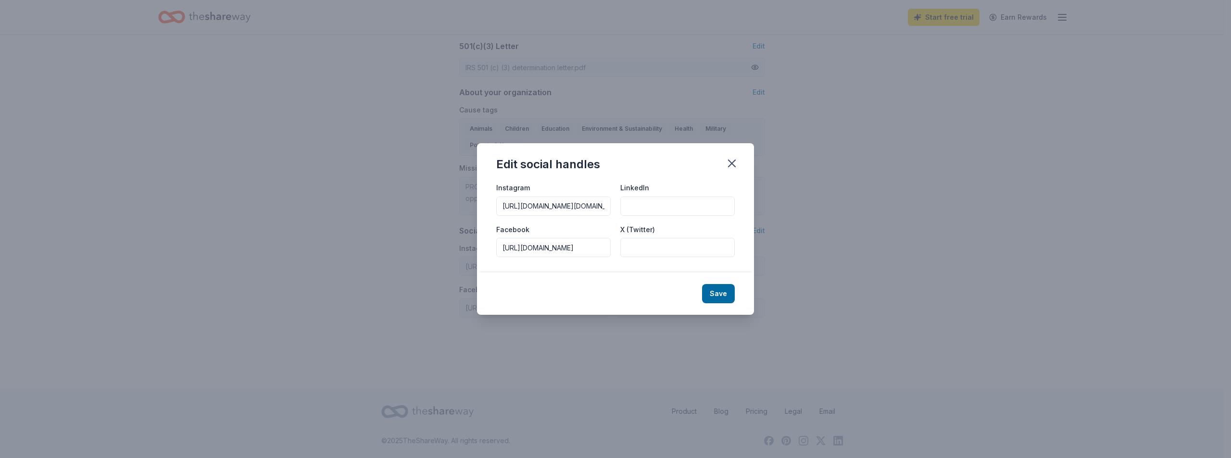
click at [652, 204] on input "LinkedIn" at bounding box center [677, 206] width 114 height 19
paste input "[URL][DOMAIN_NAME]"
type input "[URL][DOMAIN_NAME]"
click at [723, 290] on button "Save" at bounding box center [718, 293] width 33 height 19
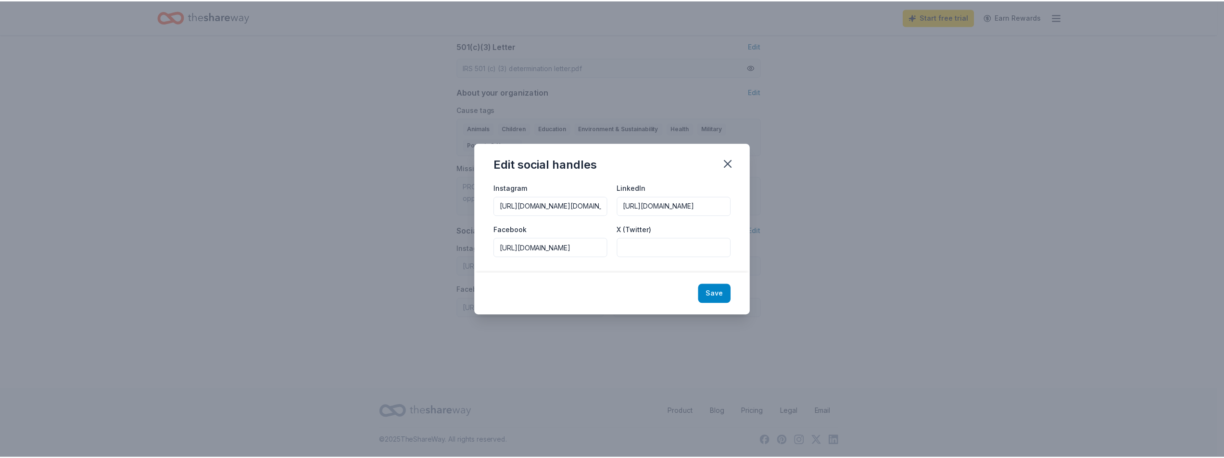
scroll to position [0, 0]
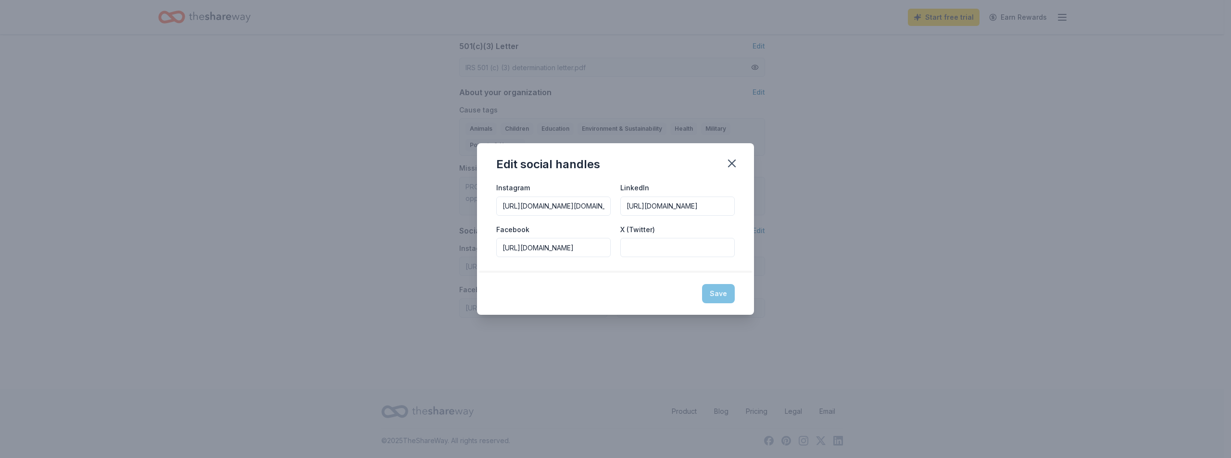
type input "[URL][DOMAIN_NAME]"
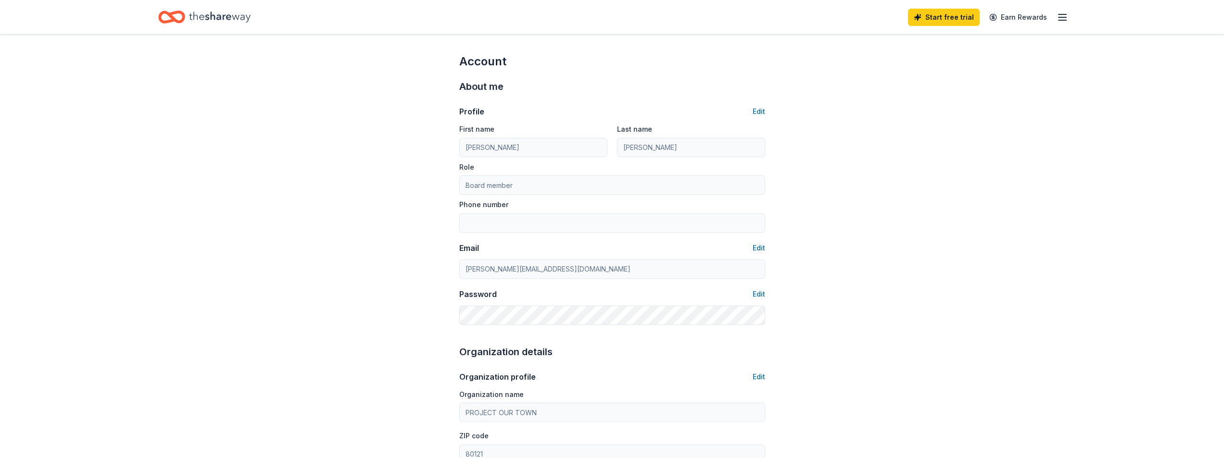
click at [1057, 15] on icon "button" at bounding box center [1062, 18] width 12 height 12
click at [945, 81] on link "Account" at bounding box center [947, 86] width 30 height 10
click at [180, 21] on icon "Home" at bounding box center [175, 17] width 15 height 10
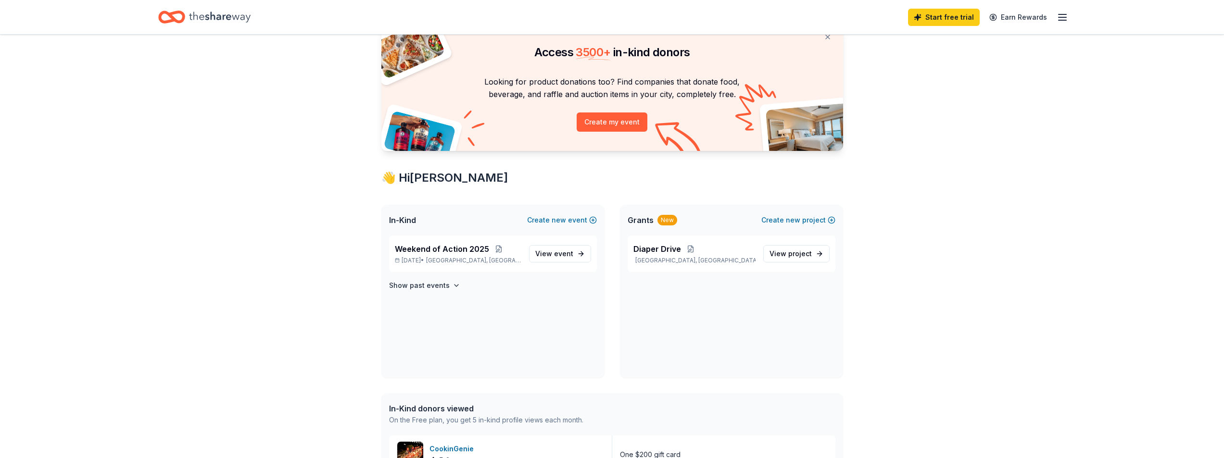
scroll to position [96, 0]
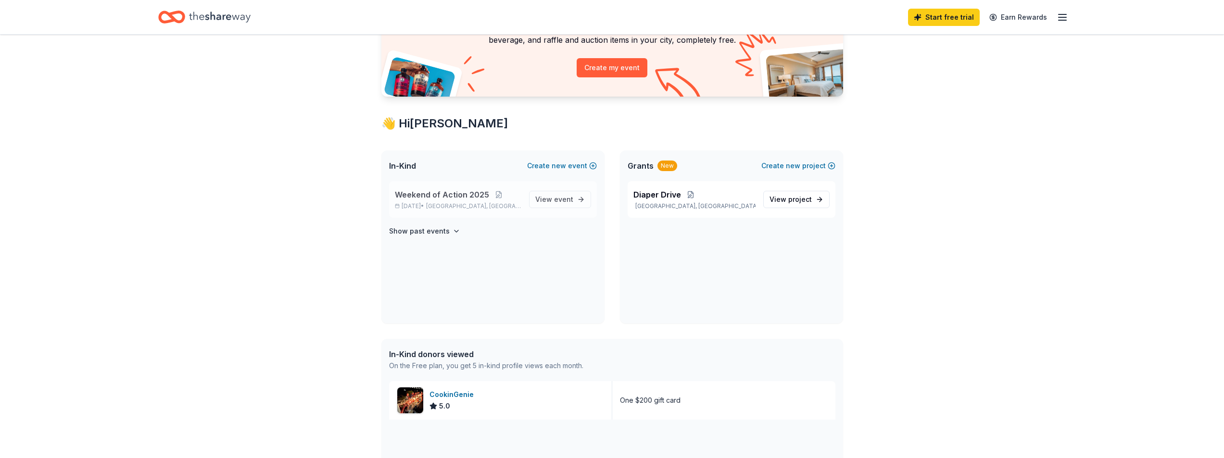
click at [470, 193] on span "Weekend of Action 2025" at bounding box center [442, 195] width 94 height 12
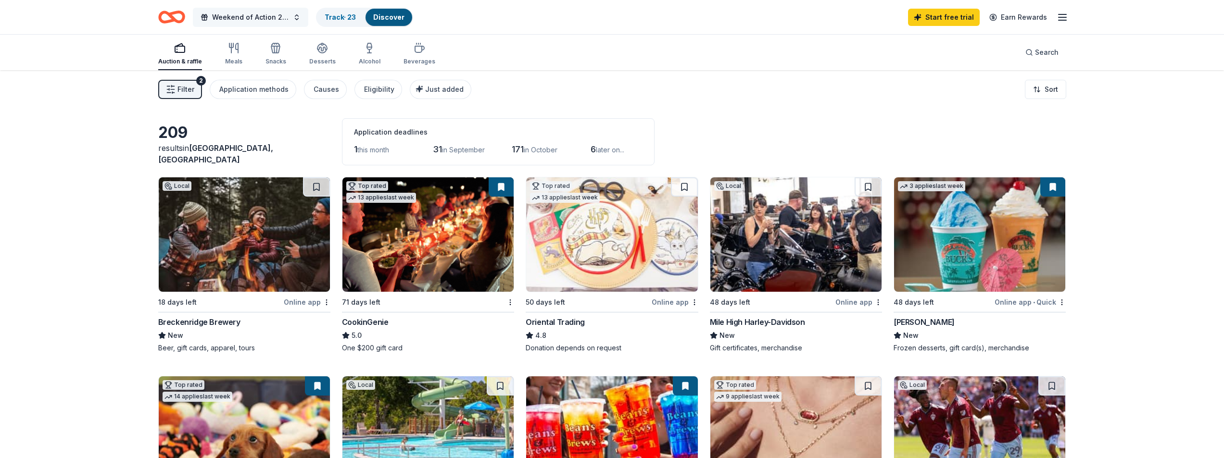
click at [244, 13] on span "Weekend of Action 2025" at bounding box center [250, 18] width 77 height 12
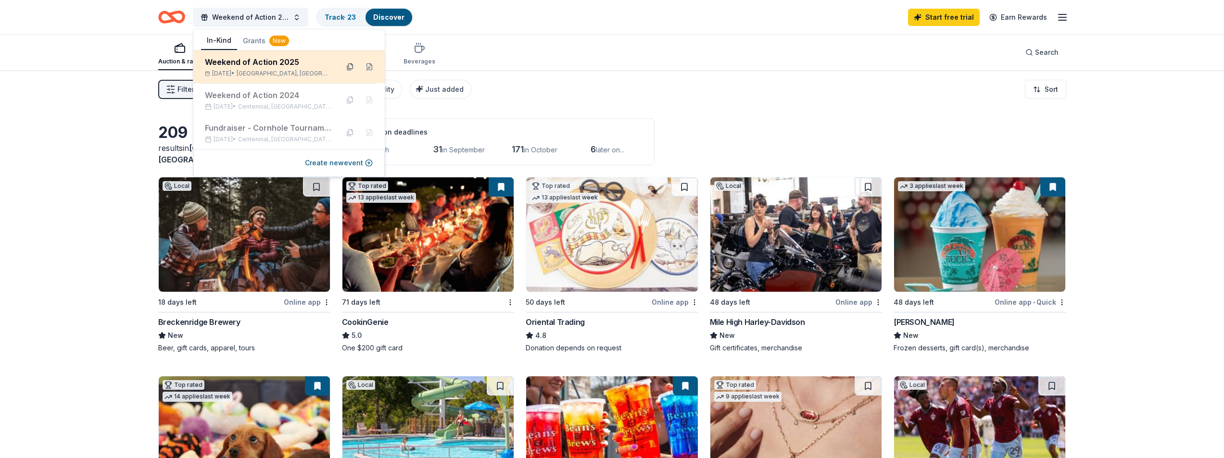
click at [351, 65] on button at bounding box center [349, 66] width 15 height 15
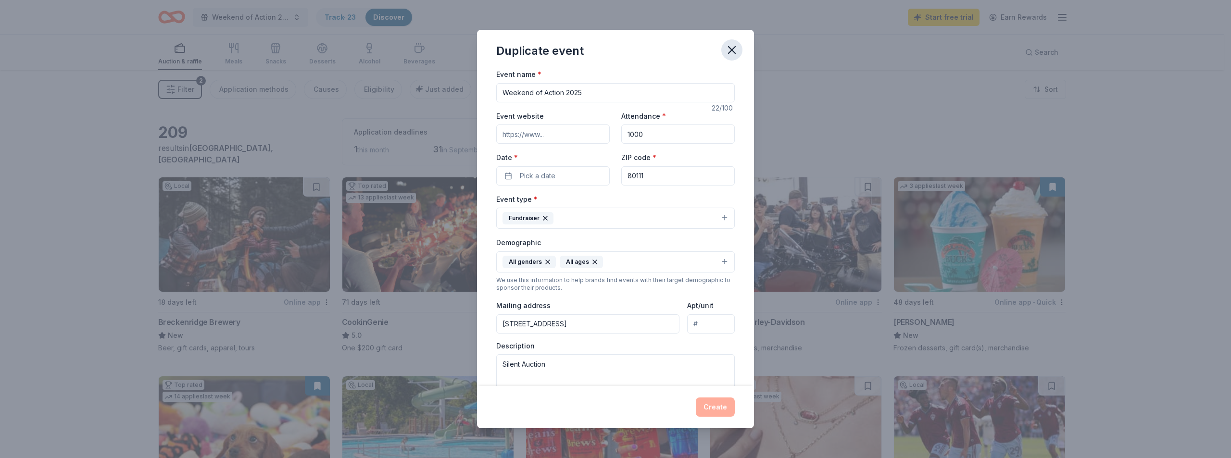
click at [735, 51] on icon "button" at bounding box center [731, 49] width 13 height 13
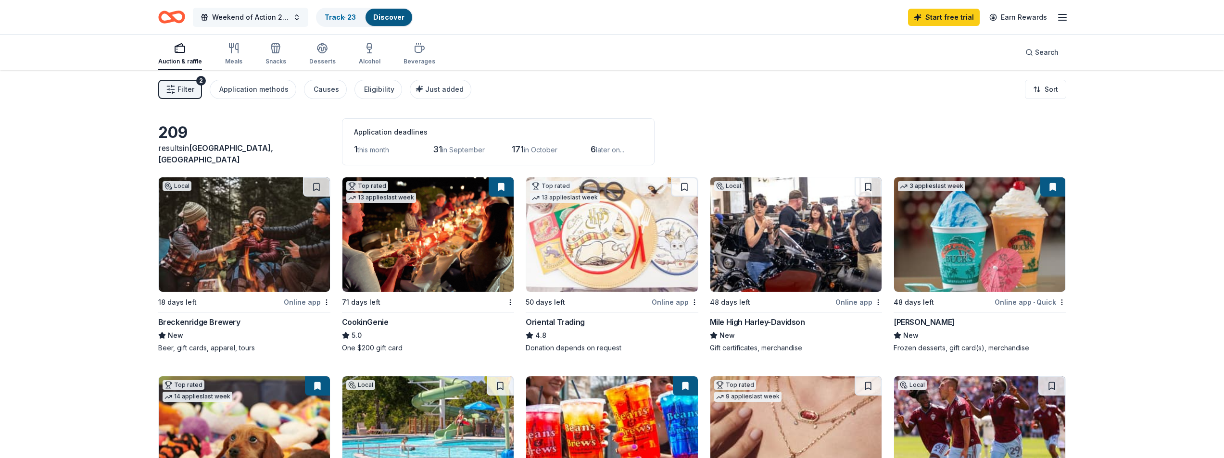
click at [281, 22] on span "Weekend of Action 2025" at bounding box center [250, 18] width 77 height 12
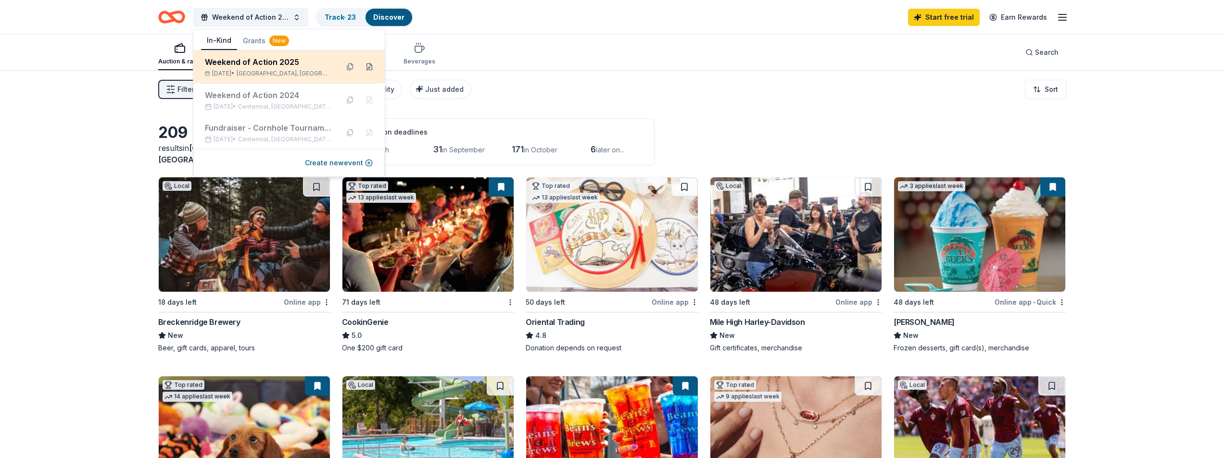
click at [369, 72] on button at bounding box center [369, 66] width 15 height 15
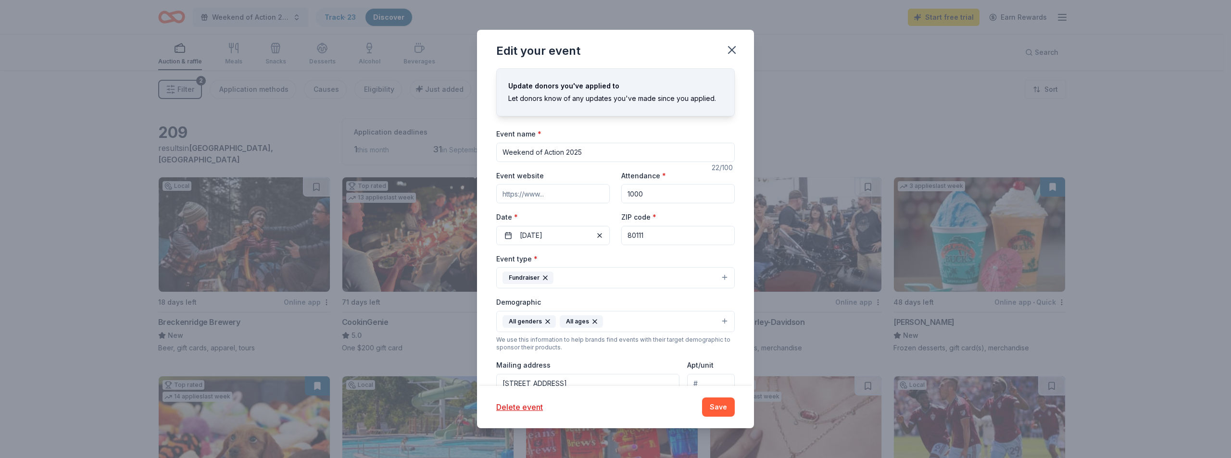
click at [571, 196] on input "Event website" at bounding box center [552, 193] width 113 height 19
click at [503, 195] on input "Event website" at bounding box center [552, 193] width 113 height 19
paste input "[URL][DOMAIN_NAME]"
type input "[URL][DOMAIN_NAME]"
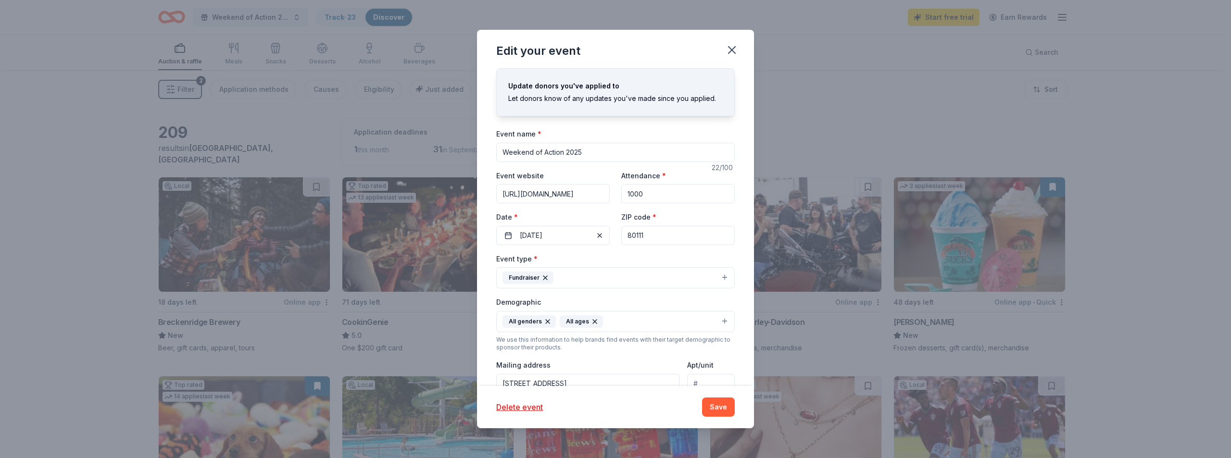
click at [671, 195] on input "1000" at bounding box center [677, 193] width 113 height 19
click at [579, 238] on button "11/08/2025" at bounding box center [552, 235] width 113 height 19
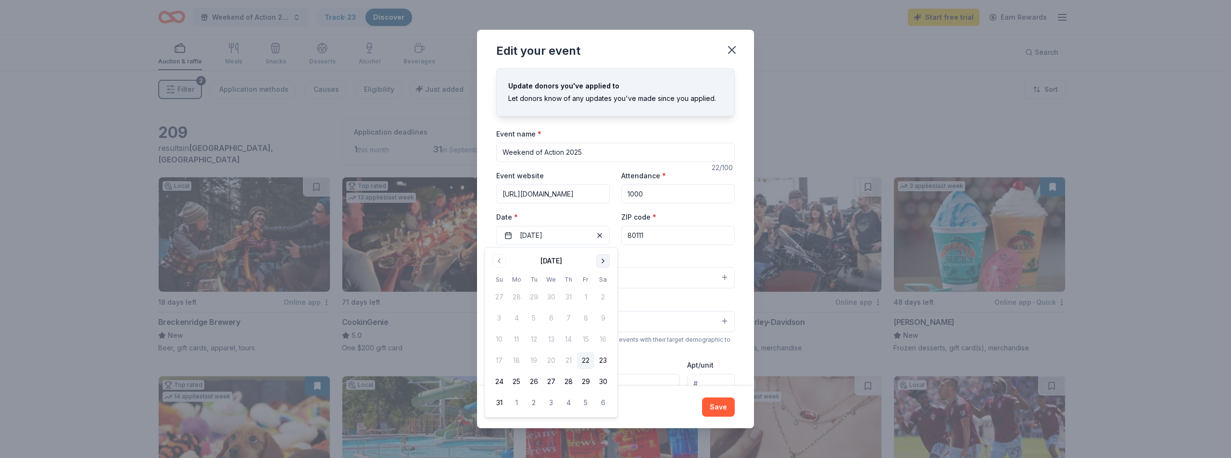
click at [606, 264] on button "Go to next month" at bounding box center [602, 260] width 13 height 13
click at [567, 320] on button "6" at bounding box center [568, 318] width 17 height 17
click at [639, 255] on div "Event type * Fundraiser" at bounding box center [615, 271] width 238 height 36
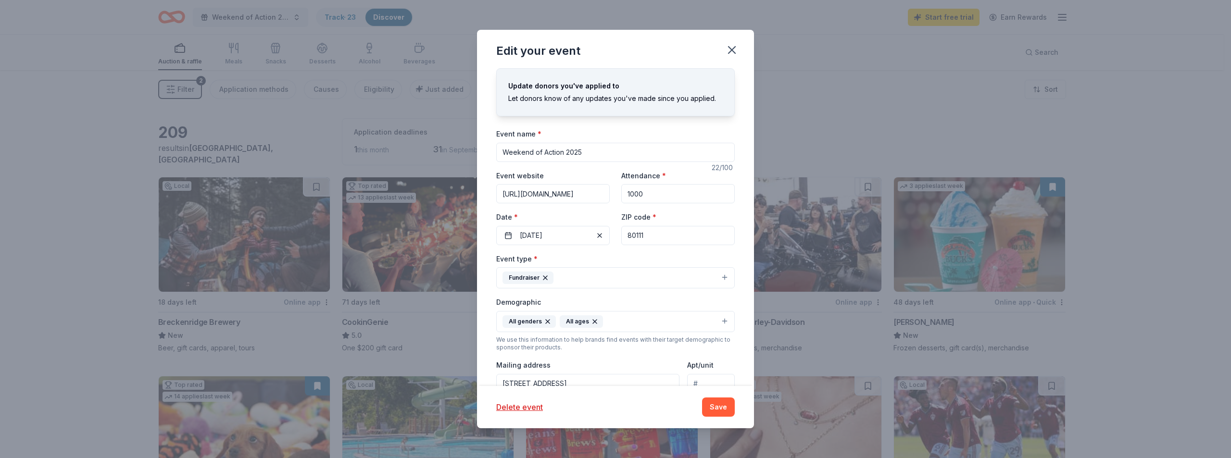
click at [716, 281] on button "Fundraiser" at bounding box center [615, 277] width 238 height 21
click at [740, 295] on div "Update donors you've applied to Let donors know of any updates you've made sinc…" at bounding box center [615, 227] width 277 height 318
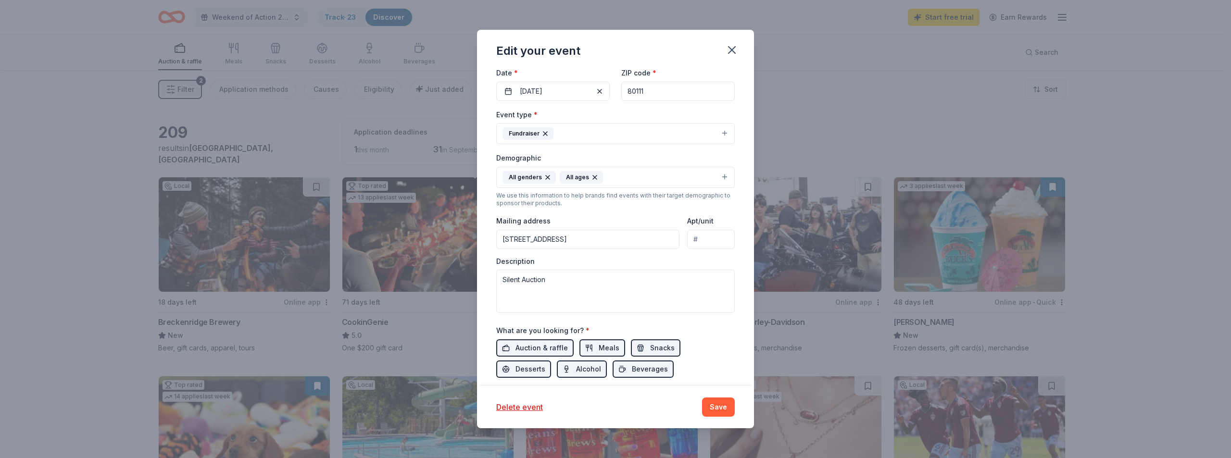
scroll to position [192, 0]
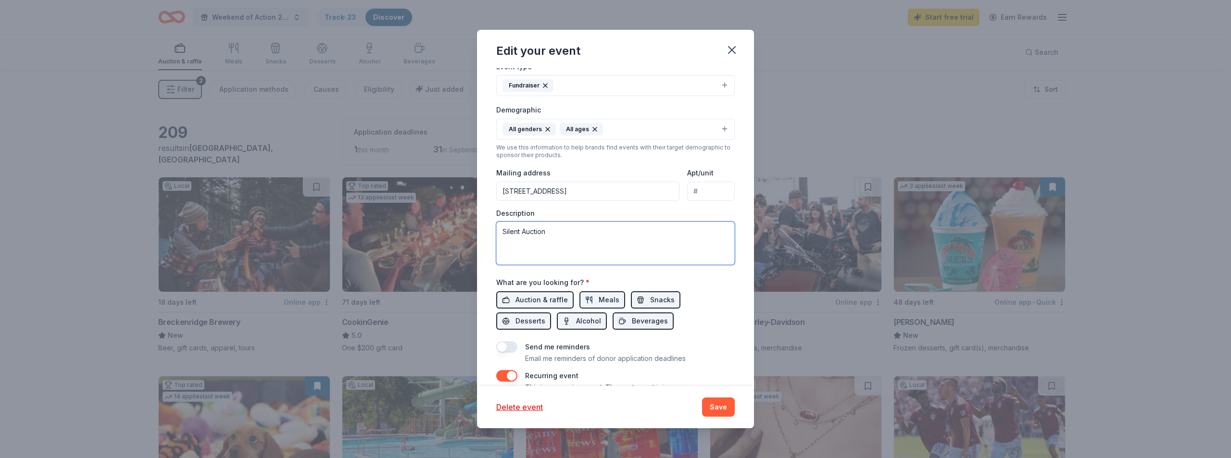
drag, startPoint x: 558, startPoint y: 229, endPoint x: 500, endPoint y: 226, distance: 58.3
click at [501, 227] on textarea "Silent Auction" at bounding box center [615, 243] width 238 height 43
click at [503, 234] on textarea "Silent Auction" at bounding box center [615, 243] width 238 height 43
drag, startPoint x: 558, startPoint y: 233, endPoint x: 501, endPoint y: 219, distance: 58.9
click at [501, 220] on div "Description Silent Auction" at bounding box center [615, 237] width 238 height 57
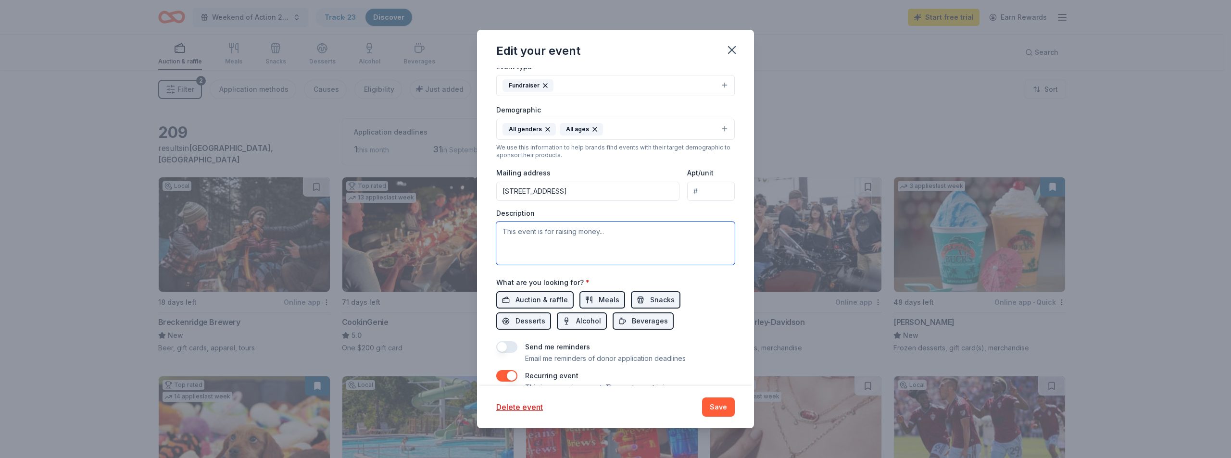
paste textarea "The Weekend of Action, is a four-day volunteer event taking place November 6-9,…"
click at [704, 232] on textarea "The Weekend of Action, is a four-day volunteer event taking place November 6-9,…" at bounding box center [615, 243] width 238 height 43
type textarea "The Weekend of Action, is a four-day volunteer event taking place [DATE]-[DATE]…"
click at [539, 296] on span "Auction & raffle" at bounding box center [541, 300] width 52 height 12
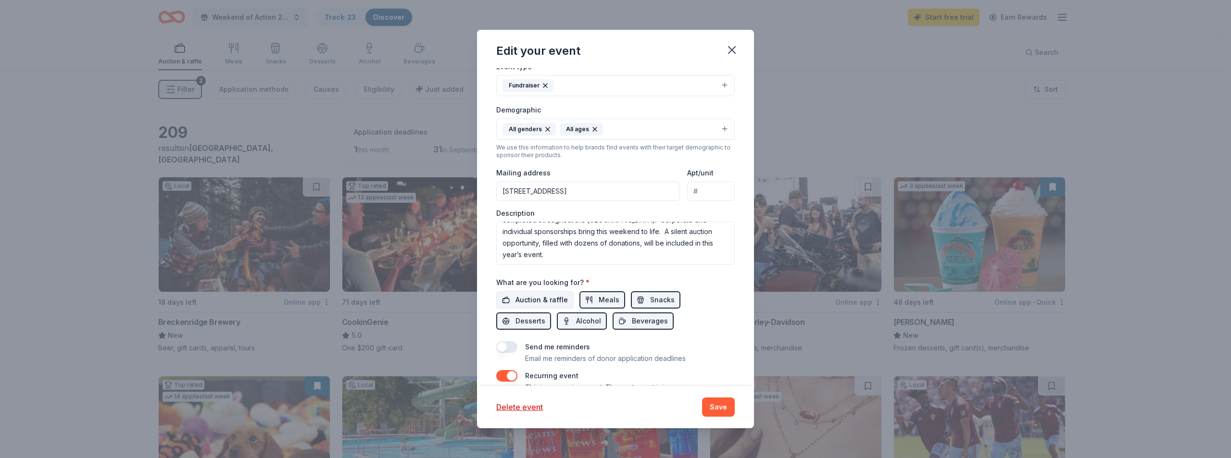
click at [563, 302] on span "Auction & raffle" at bounding box center [541, 300] width 52 height 12
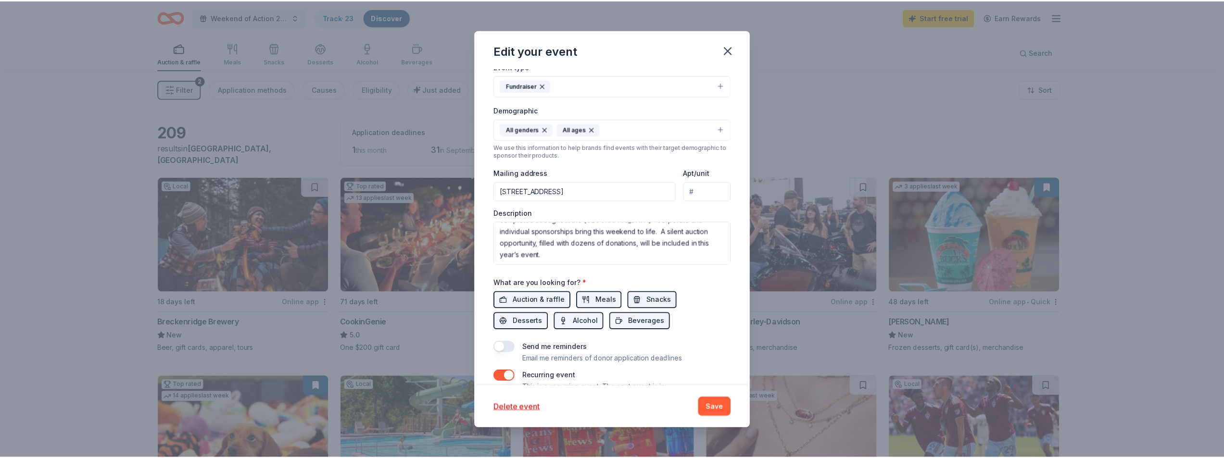
scroll to position [238, 0]
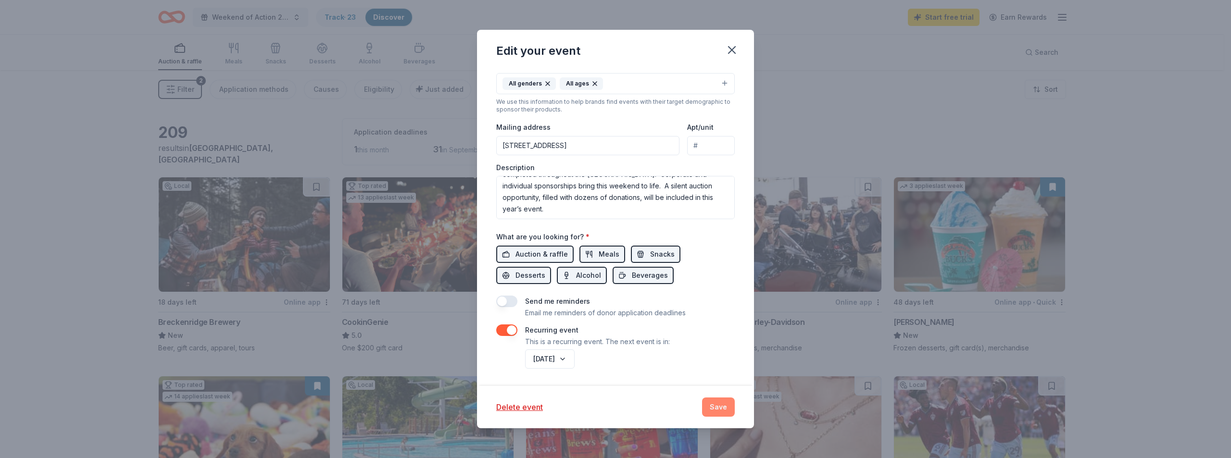
click at [725, 411] on button "Save" at bounding box center [718, 407] width 33 height 19
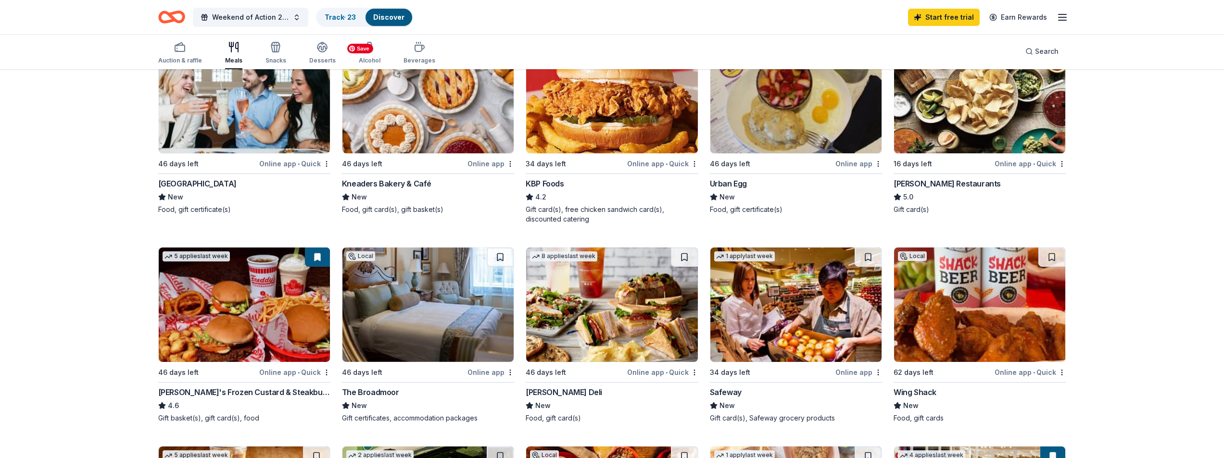
scroll to position [192, 0]
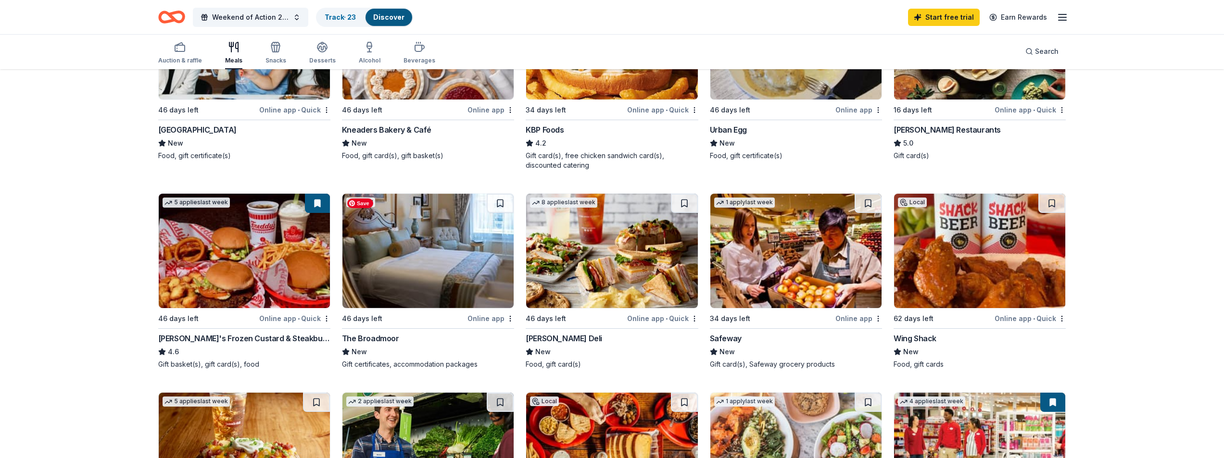
click at [425, 278] on img at bounding box center [427, 251] width 171 height 114
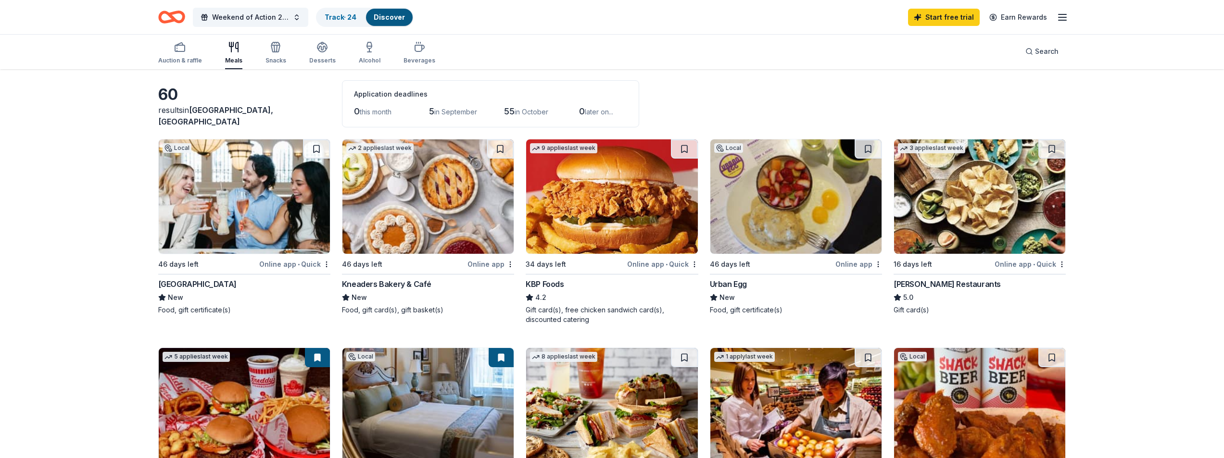
scroll to position [0, 0]
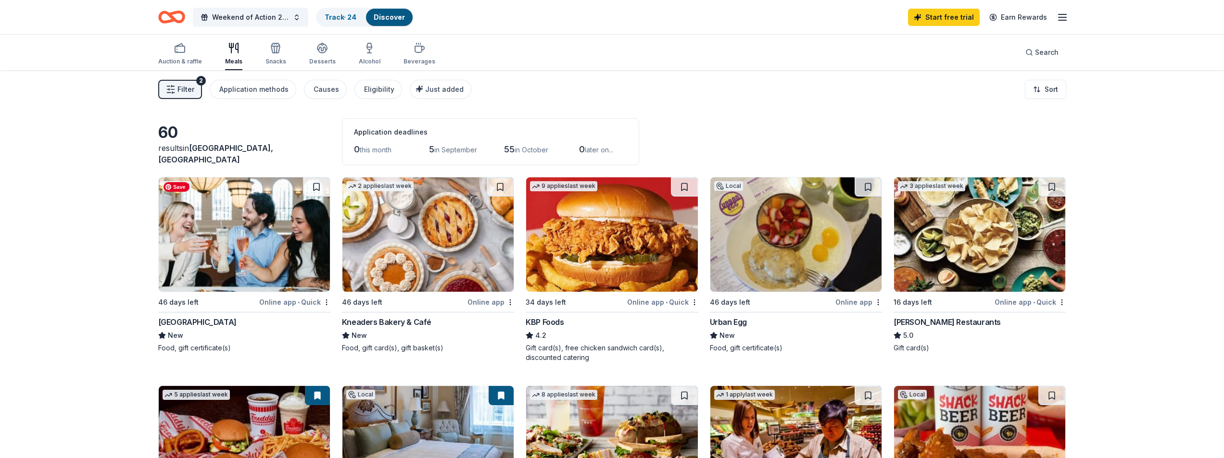
click at [239, 260] on img at bounding box center [244, 234] width 171 height 114
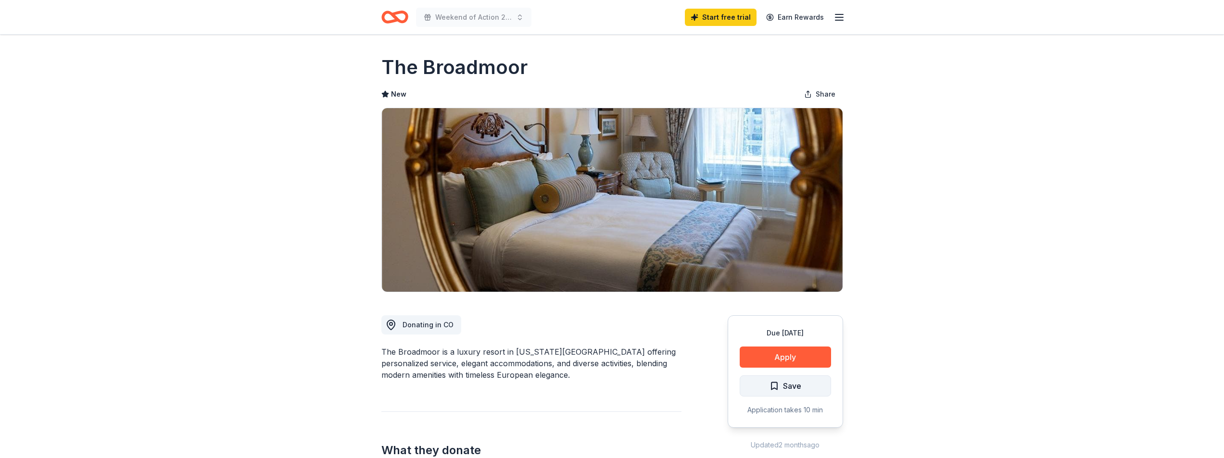
click at [789, 390] on span "Save" at bounding box center [792, 386] width 18 height 13
click at [797, 360] on button "Apply" at bounding box center [785, 357] width 91 height 21
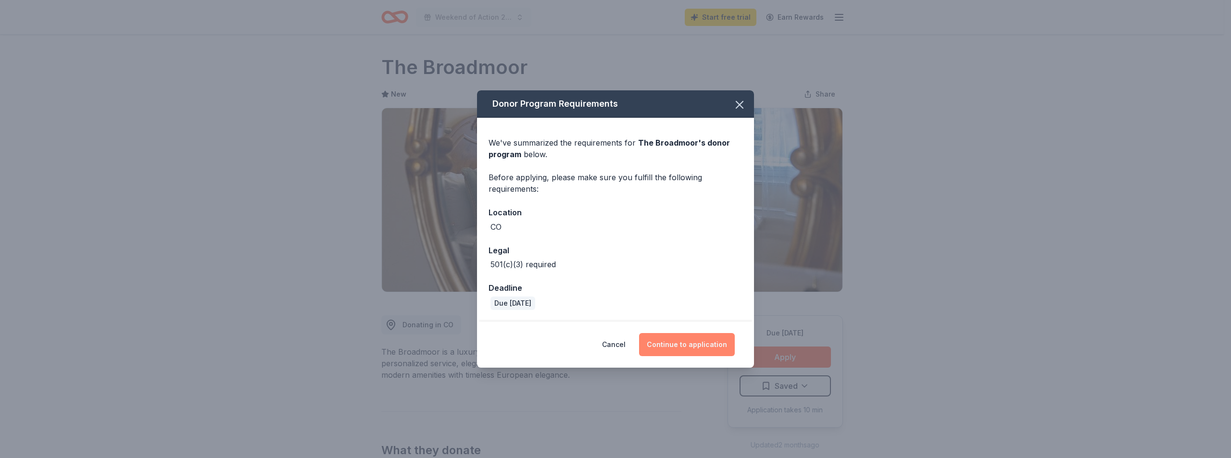
click at [696, 343] on button "Continue to application" at bounding box center [687, 344] width 96 height 23
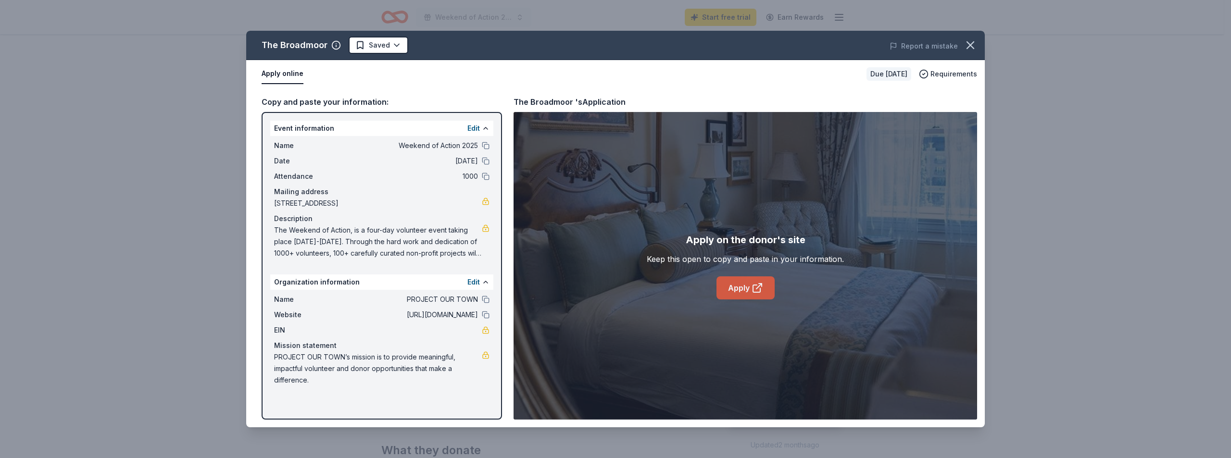
click at [734, 292] on link "Apply" at bounding box center [745, 287] width 58 height 23
click at [972, 49] on icon "button" at bounding box center [970, 44] width 13 height 13
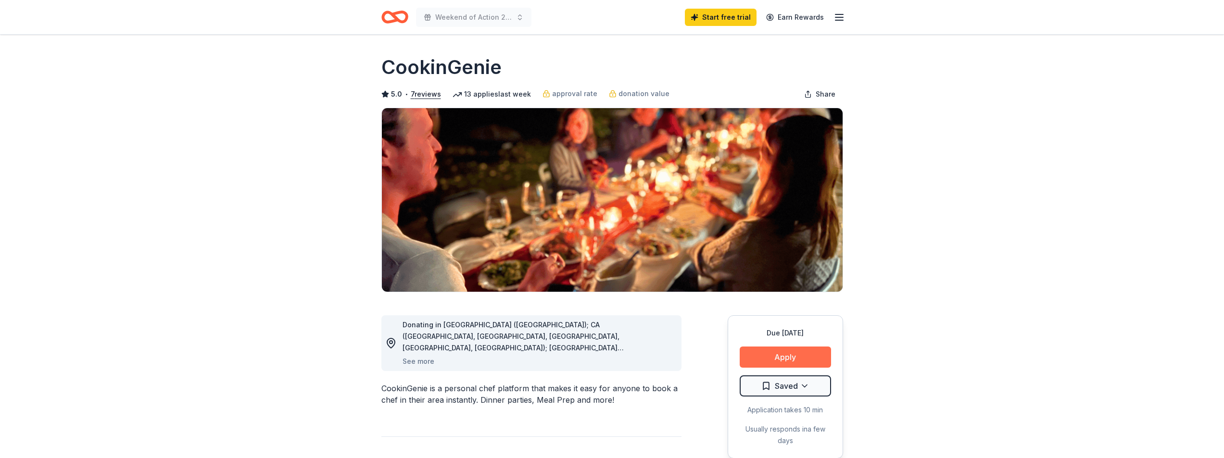
click at [775, 356] on button "Apply" at bounding box center [785, 357] width 91 height 21
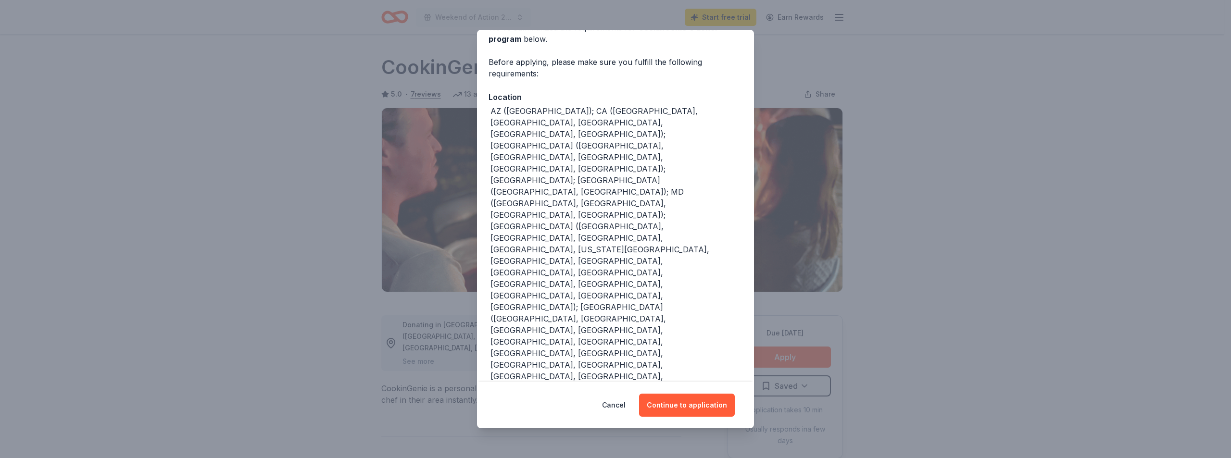
scroll to position [89, 0]
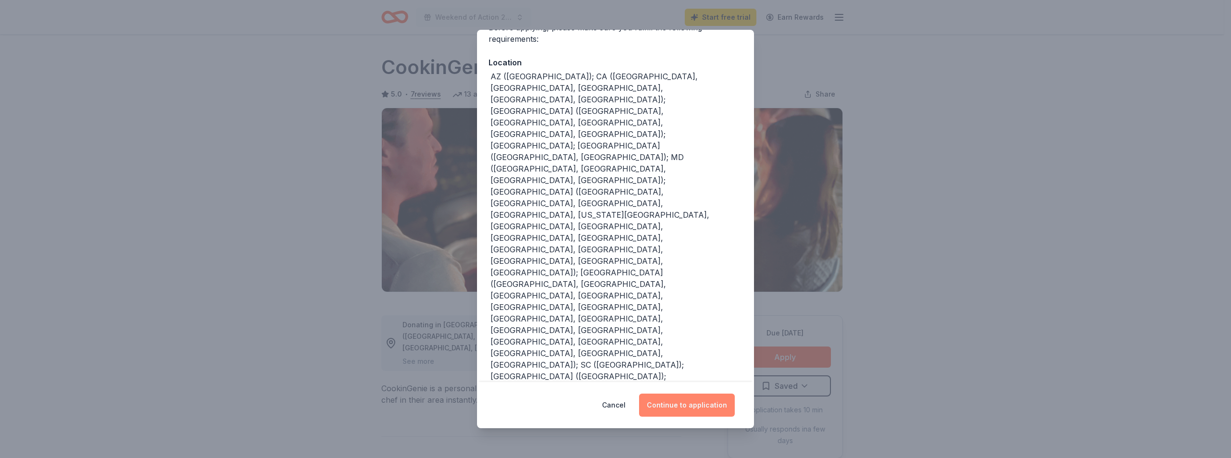
click at [688, 407] on button "Continue to application" at bounding box center [687, 405] width 96 height 23
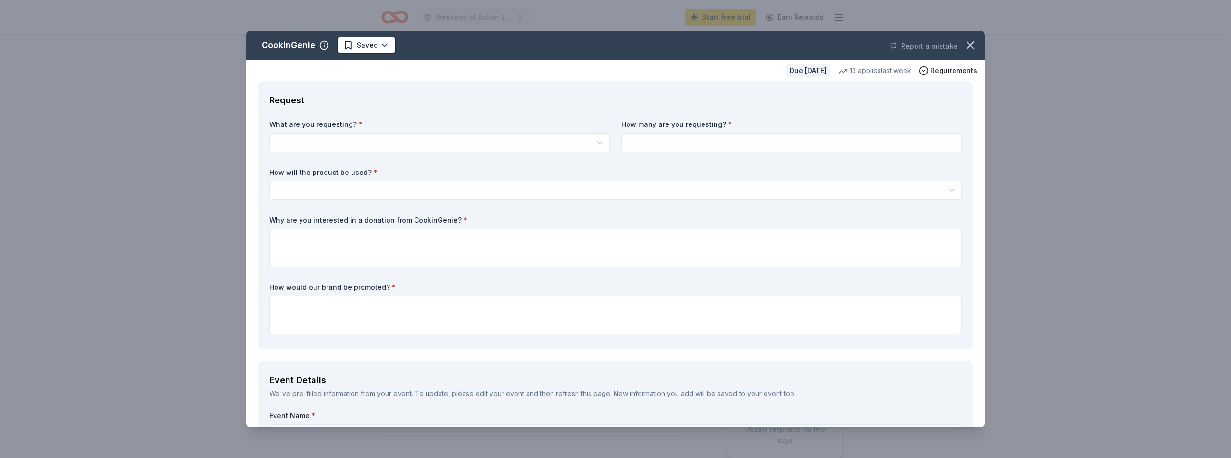
click at [313, 140] on html "Weekend of Action 2025 Start free trial Earn Rewards Due [DATE] Share CookinGen…" at bounding box center [615, 229] width 1231 height 458
select select "One $200 gift card"
click at [639, 145] on input at bounding box center [791, 142] width 340 height 19
type input "1"
click at [480, 187] on html "Weekend of Action 2025 Start free trial Earn Rewards Due [DATE] Share CookinGen…" at bounding box center [615, 229] width 1231 height 458
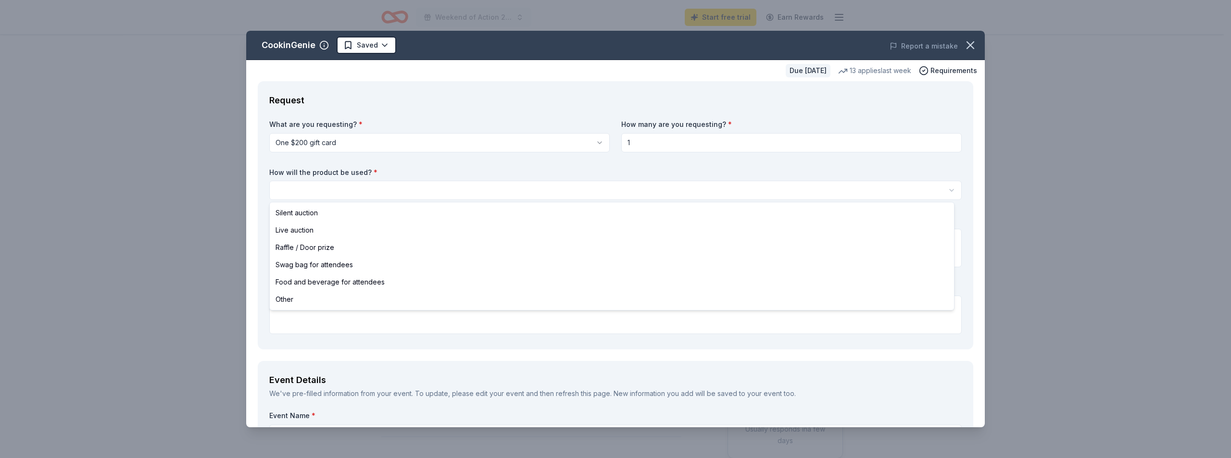
select select "silentAuction"
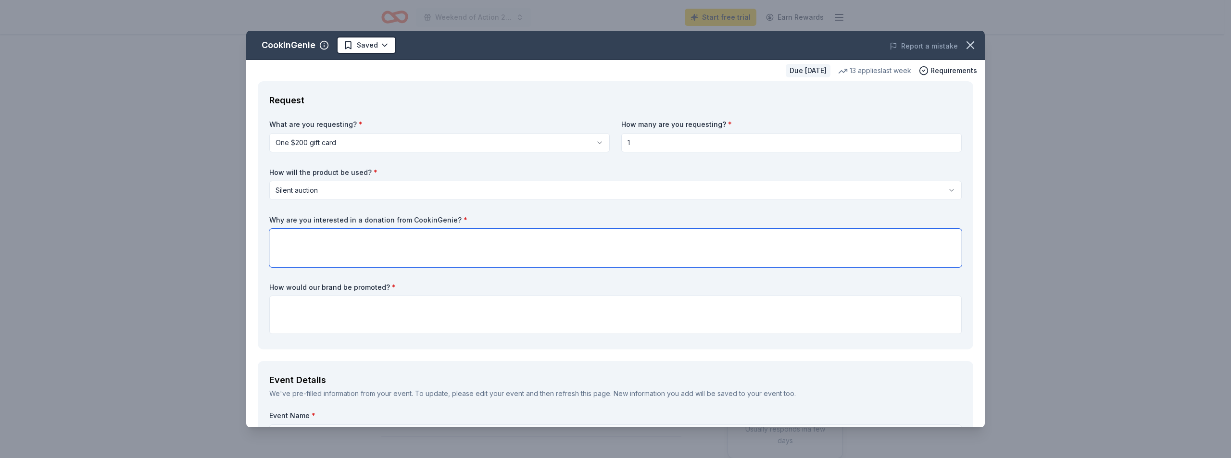
drag, startPoint x: 431, startPoint y: 234, endPoint x: 438, endPoint y: 236, distance: 7.1
click at [431, 234] on textarea at bounding box center [615, 248] width 692 height 38
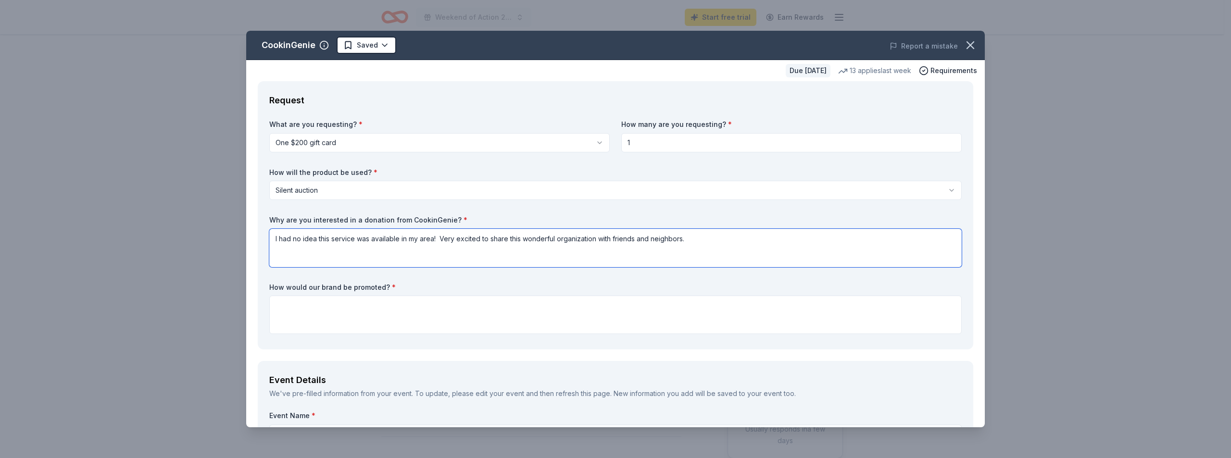
click at [456, 240] on textarea "I had no idea this service was available in my area! Very excited to share this…" at bounding box center [615, 248] width 692 height 38
type textarea "I had no idea this service was available in my area! I'm very excited to share …"
click at [306, 299] on textarea at bounding box center [615, 315] width 692 height 38
type textarea "We will promote CookinGenie"
click at [739, 232] on textarea "I had no idea this service was available in my area! I'm very excited to share …" at bounding box center [615, 248] width 692 height 38
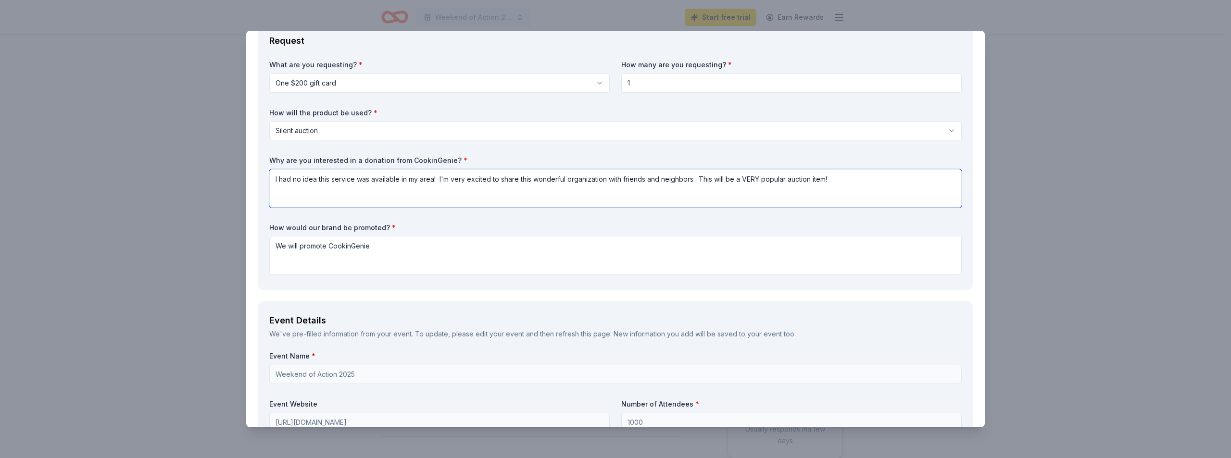
scroll to position [96, 0]
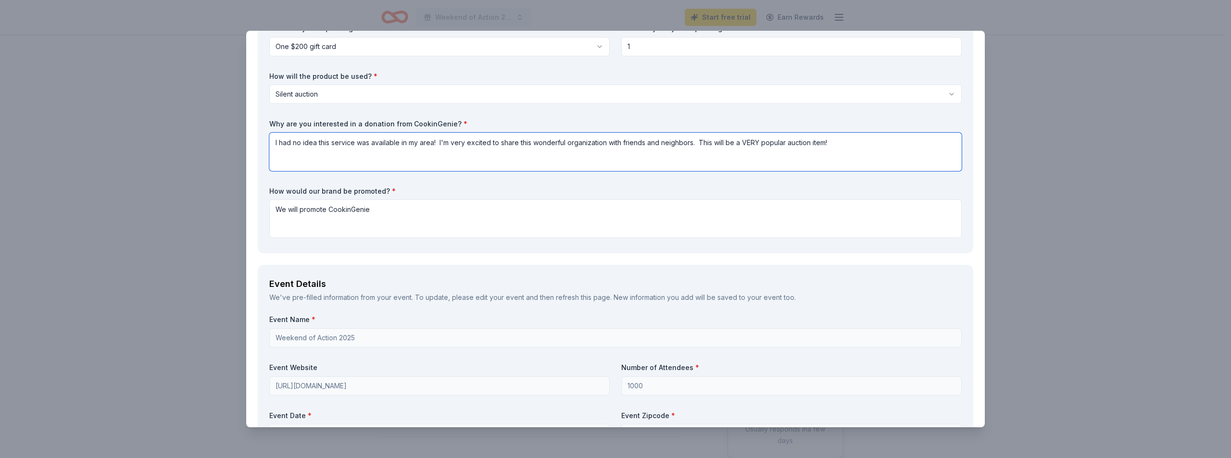
type textarea "I had no idea this service was available in my area! I'm very excited to share …"
click at [386, 209] on textarea "We will promote CookinGenie" at bounding box center [615, 219] width 692 height 38
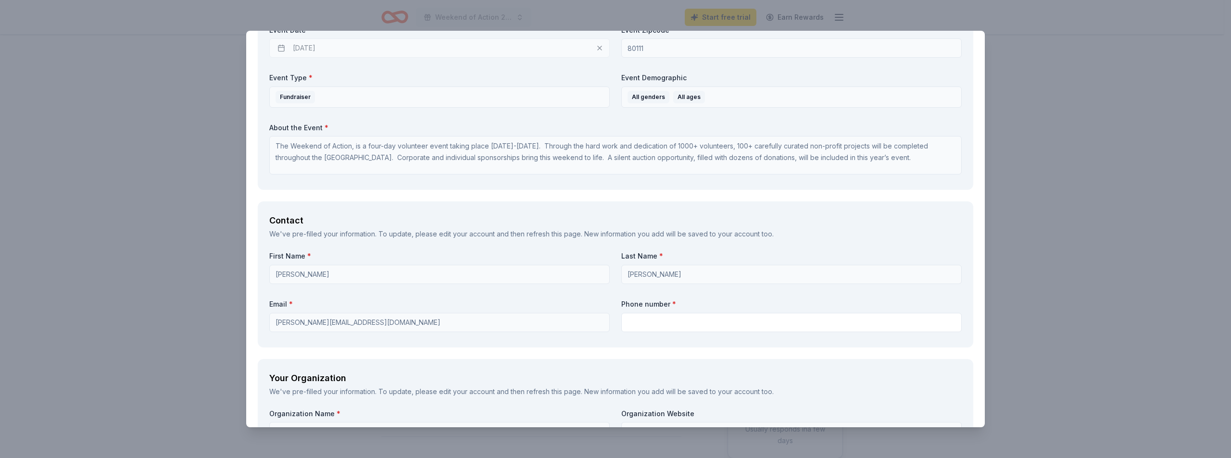
scroll to position [529, 0]
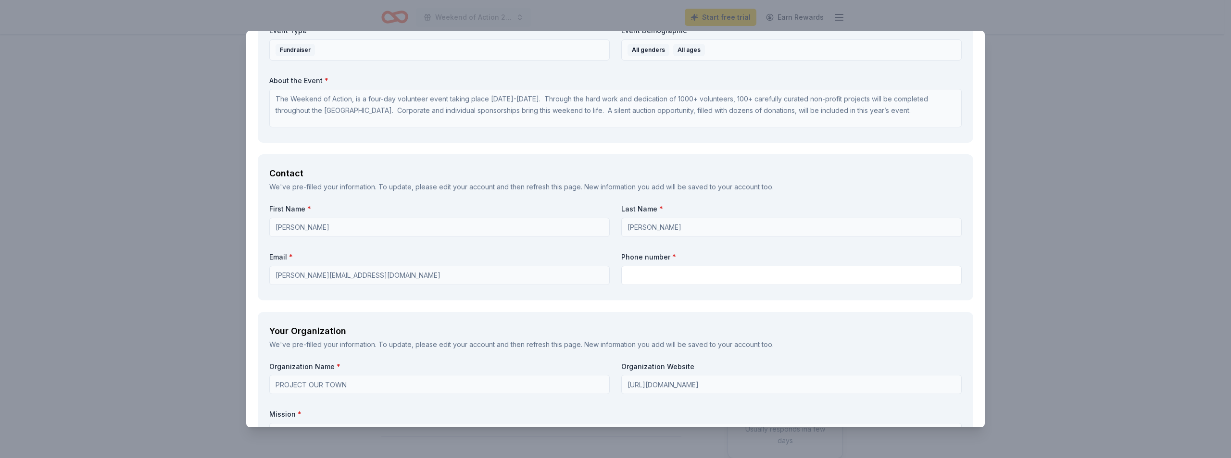
type textarea "We will proudly promote CookinGenie as a partner and sponsor of our silent auct…"
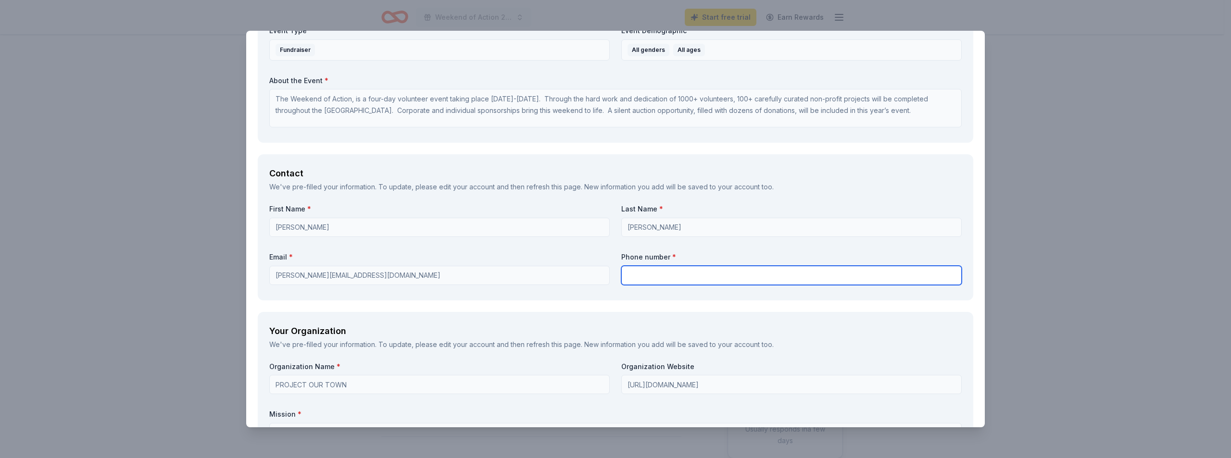
click at [669, 272] on input "text" at bounding box center [791, 275] width 340 height 19
type input "3039463390"
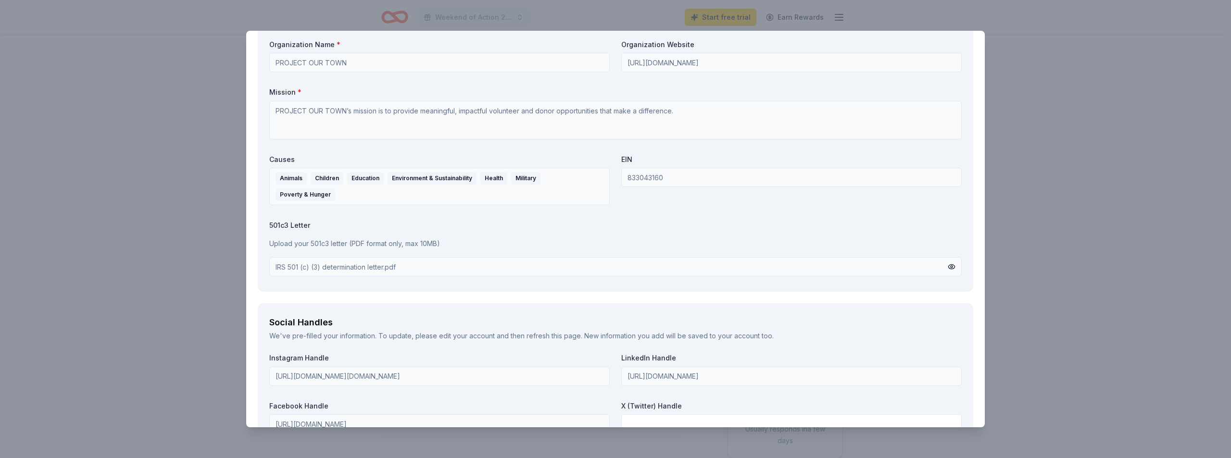
scroll to position [865, 0]
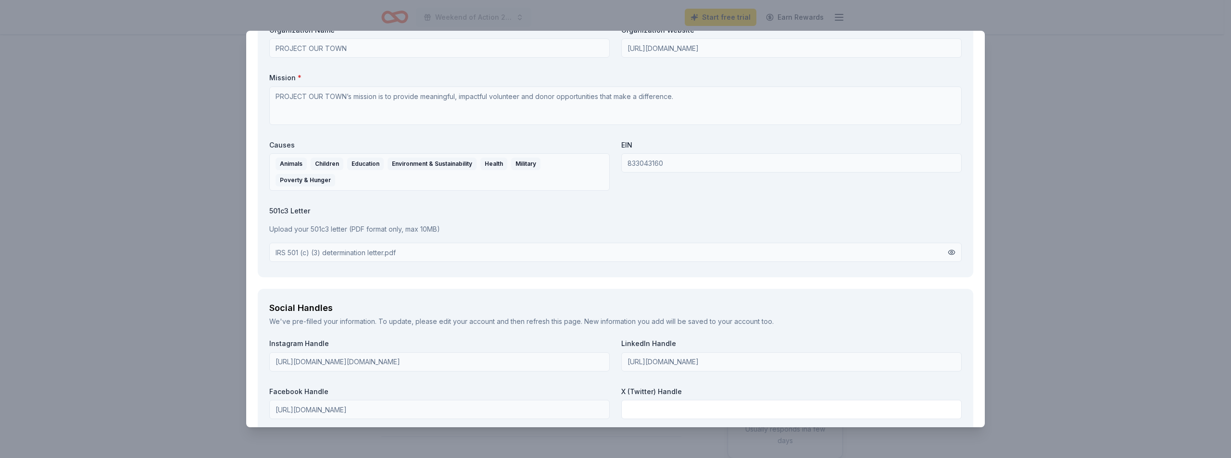
click at [948, 250] on button at bounding box center [952, 252] width 8 height 11
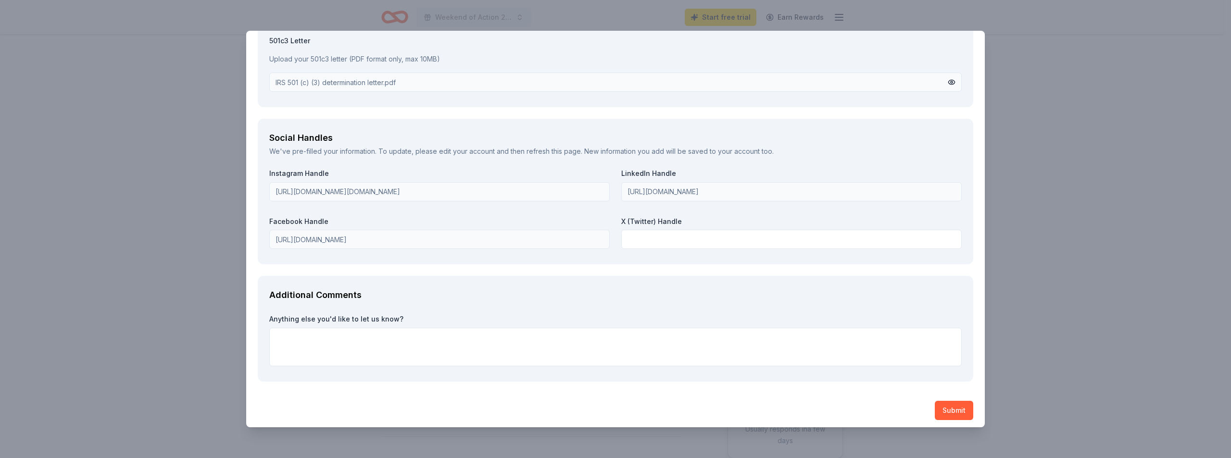
scroll to position [1040, 0]
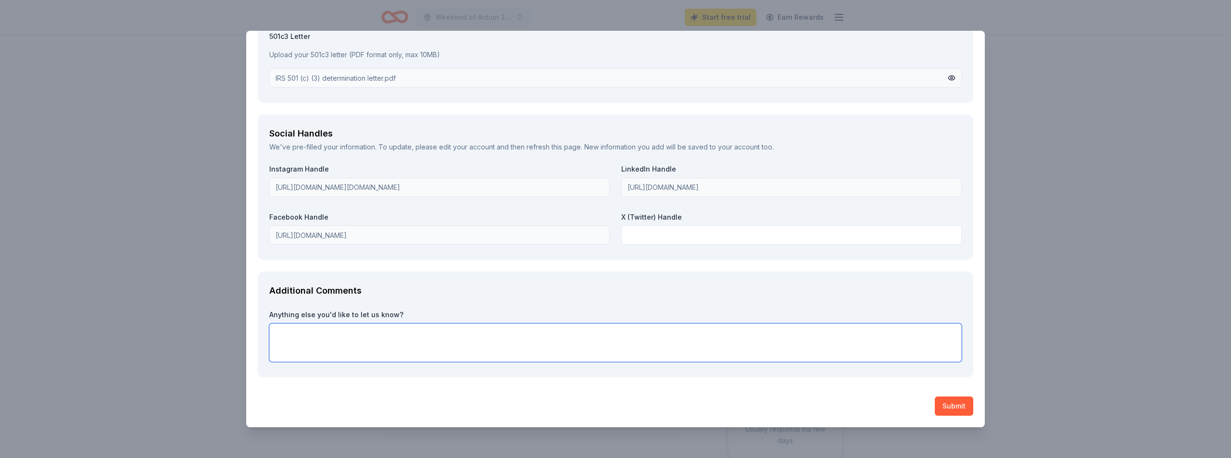
click at [284, 335] on textarea at bounding box center [615, 343] width 692 height 38
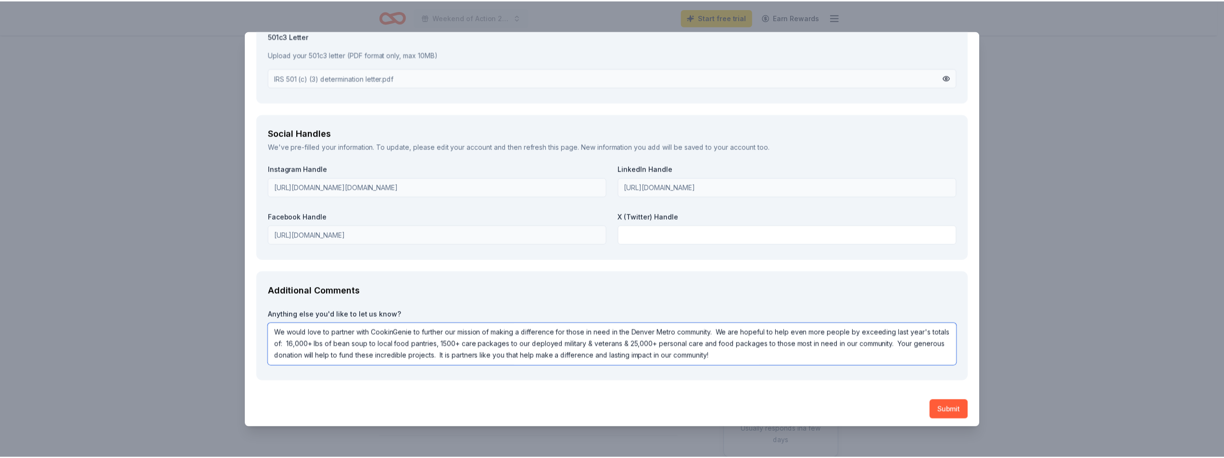
scroll to position [1044, 0]
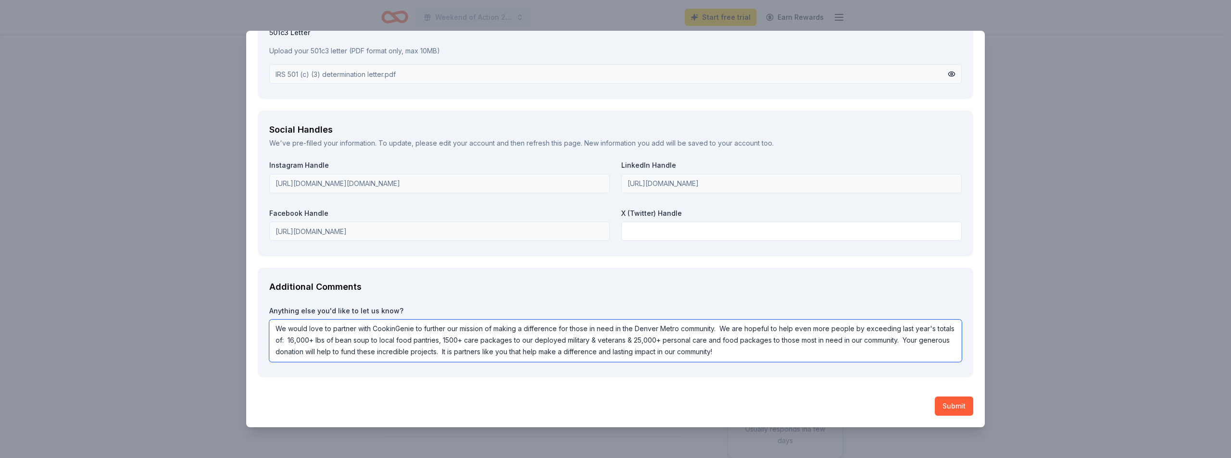
drag, startPoint x: 274, startPoint y: 333, endPoint x: 786, endPoint y: 387, distance: 514.9
type textarea "We would love to partner with CookinGenie to further our mission of making a di…"
click at [769, 352] on textarea "We would love to partner with CookinGenie to further our mission of making a di…" at bounding box center [615, 341] width 692 height 42
click at [950, 402] on button "Submit" at bounding box center [954, 406] width 38 height 19
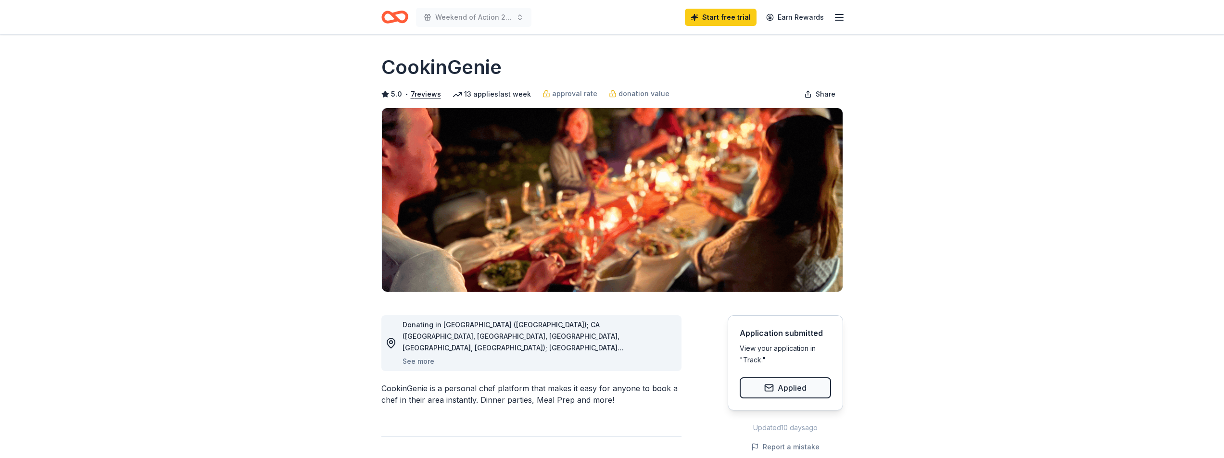
click at [842, 19] on icon "button" at bounding box center [839, 18] width 12 height 12
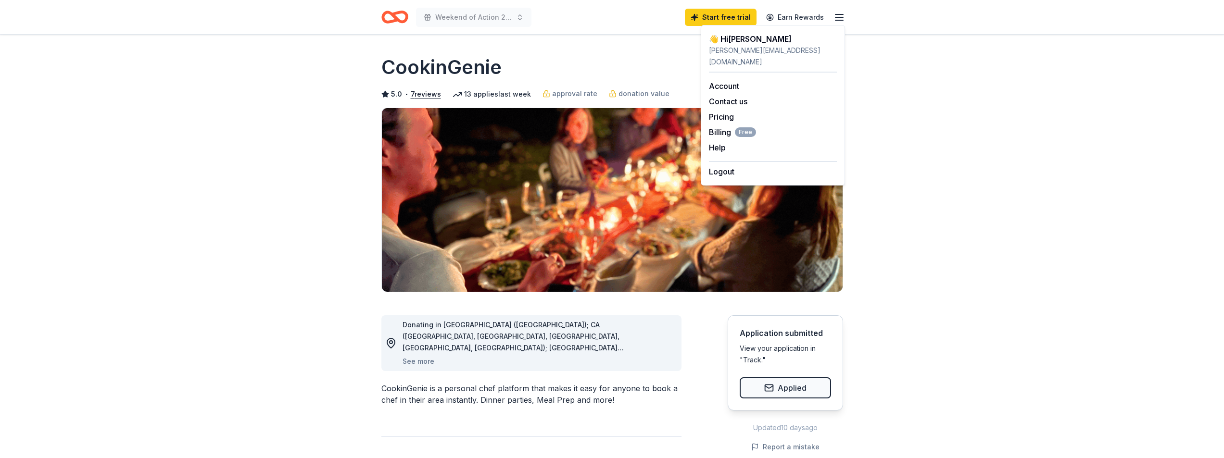
click at [392, 19] on icon "Home" at bounding box center [394, 17] width 27 height 23
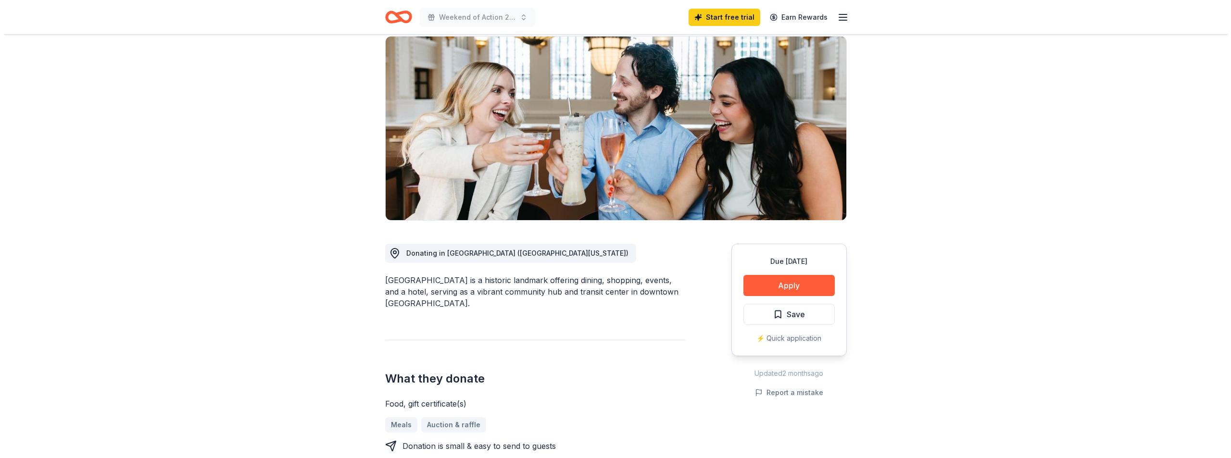
scroll to position [48, 0]
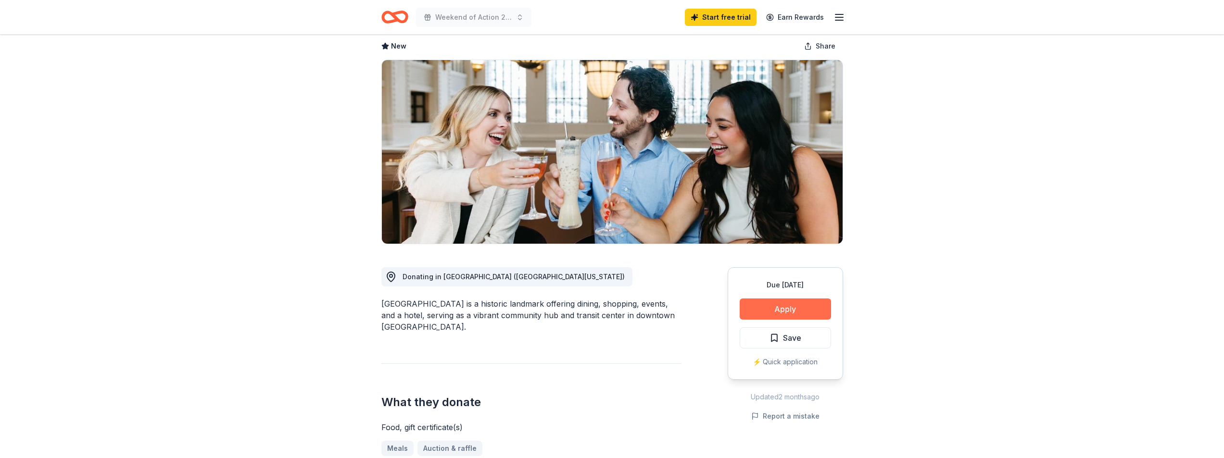
click at [799, 316] on button "Apply" at bounding box center [785, 309] width 91 height 21
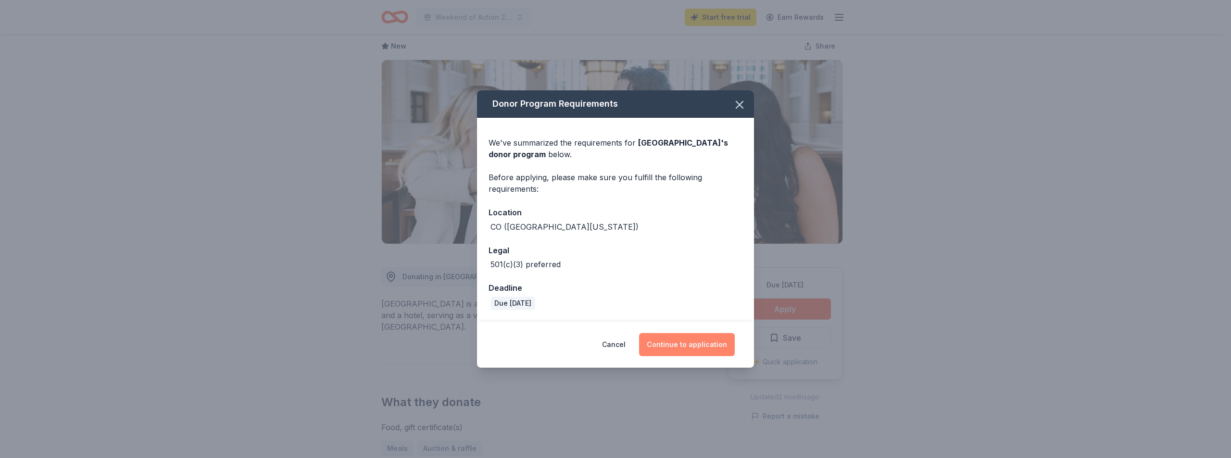
click at [696, 353] on button "Continue to application" at bounding box center [687, 344] width 96 height 23
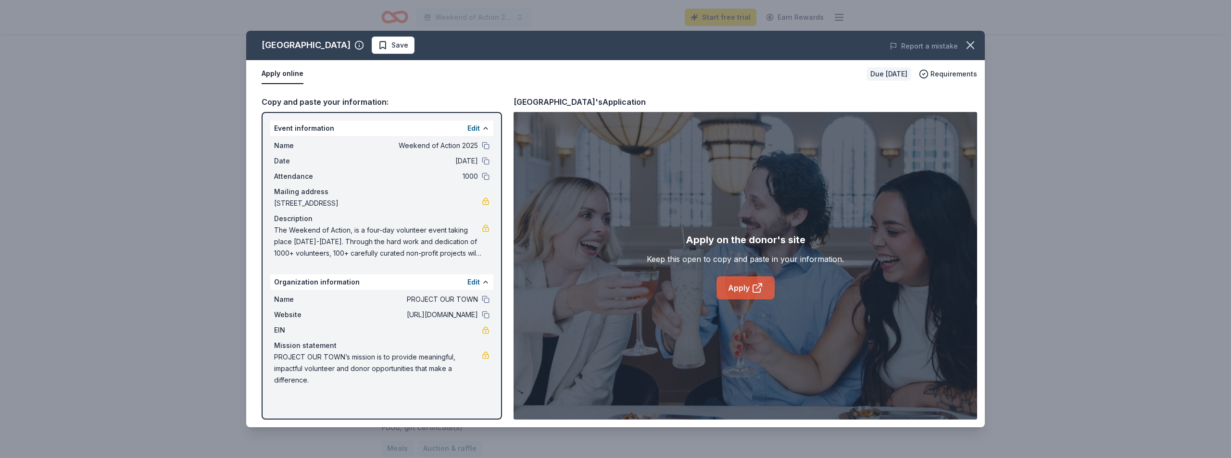
click at [745, 289] on link "Apply" at bounding box center [745, 287] width 58 height 23
